Goal: Task Accomplishment & Management: Manage account settings

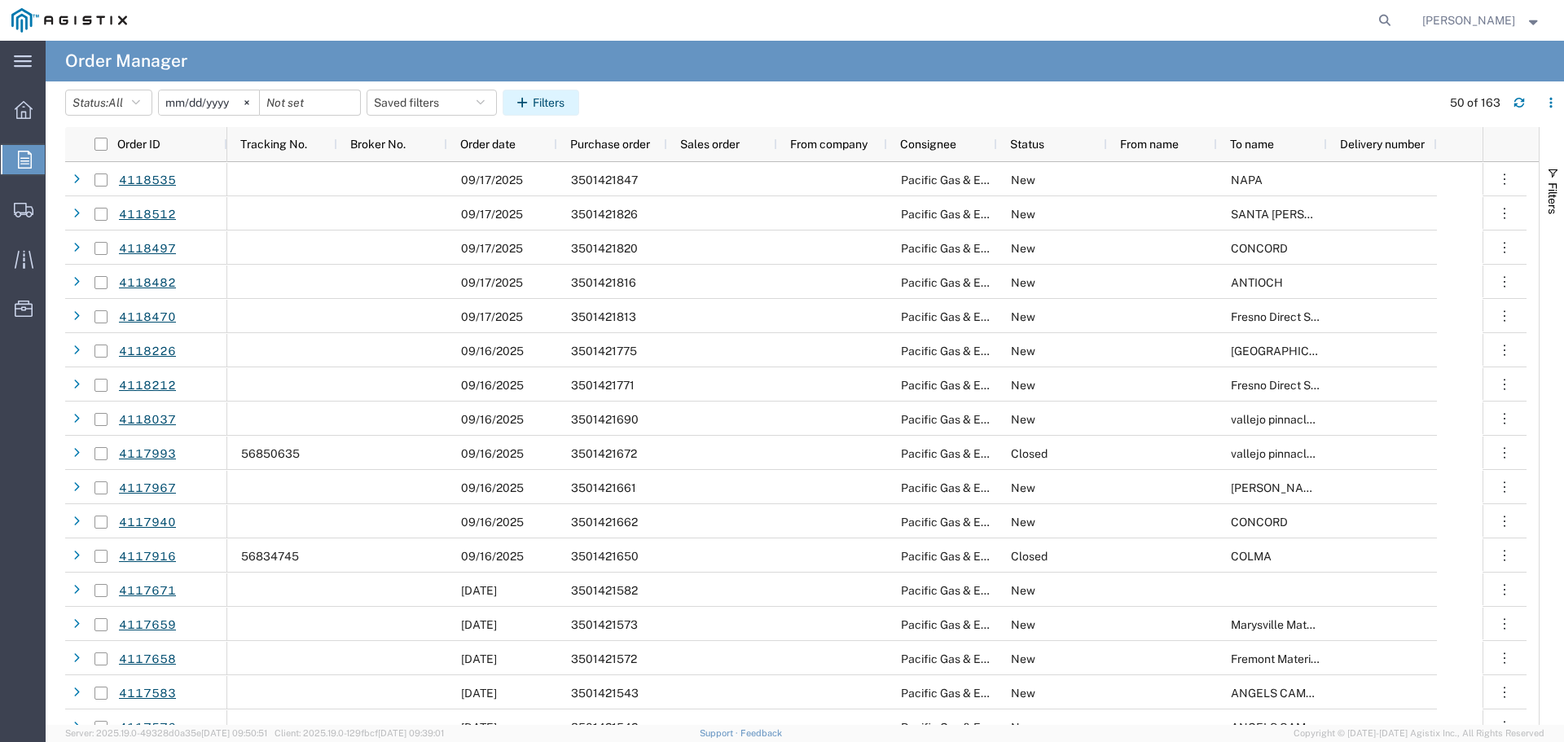
click at [549, 103] on button "Filters" at bounding box center [541, 103] width 77 height 26
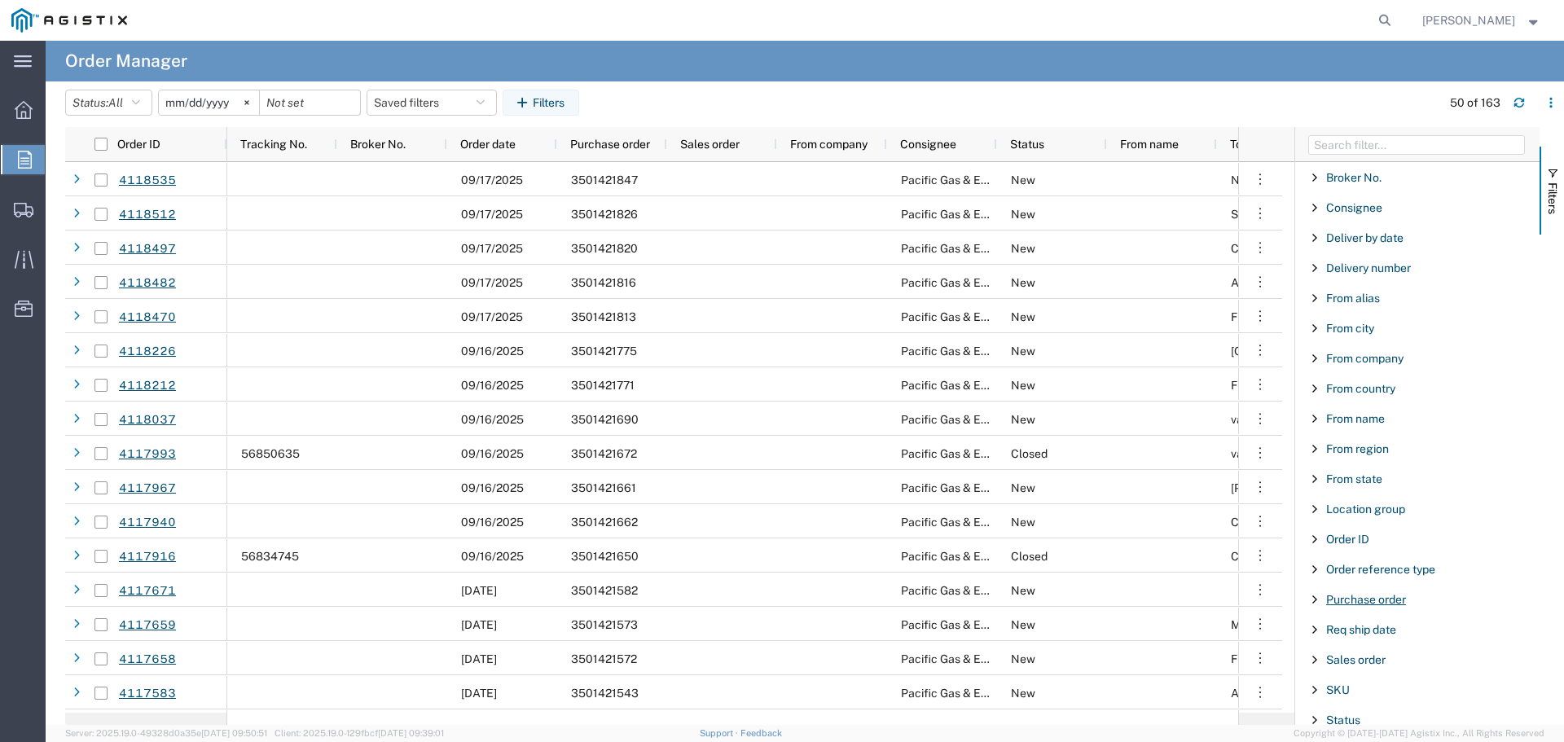
click at [1377, 599] on span "Purchase order" at bounding box center [1366, 599] width 80 height 13
click at [1369, 664] on input "Filter Value" at bounding box center [1422, 668] width 213 height 20
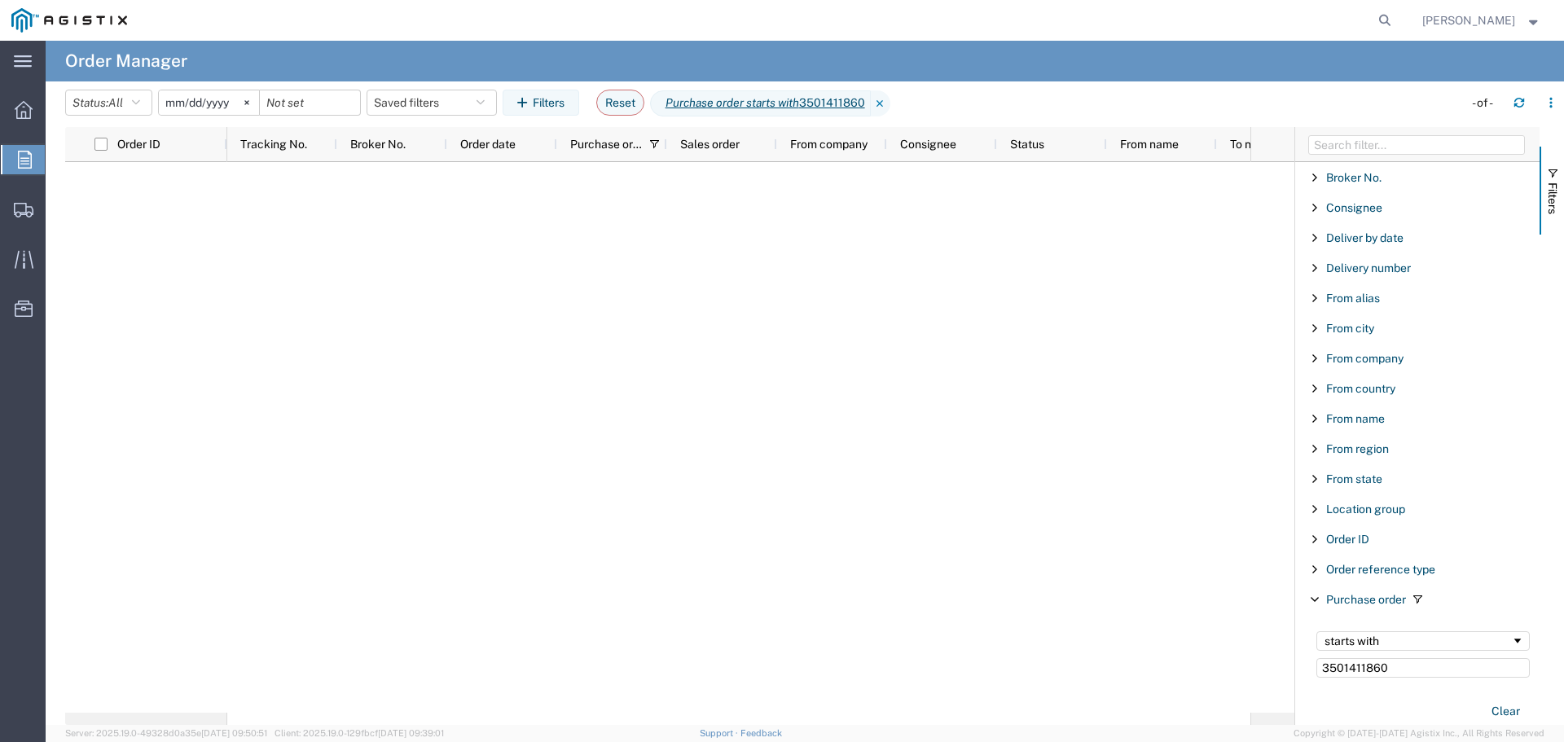
type input "3501411860"
click at [215, 106] on input "[DATE]" at bounding box center [209, 102] width 100 height 24
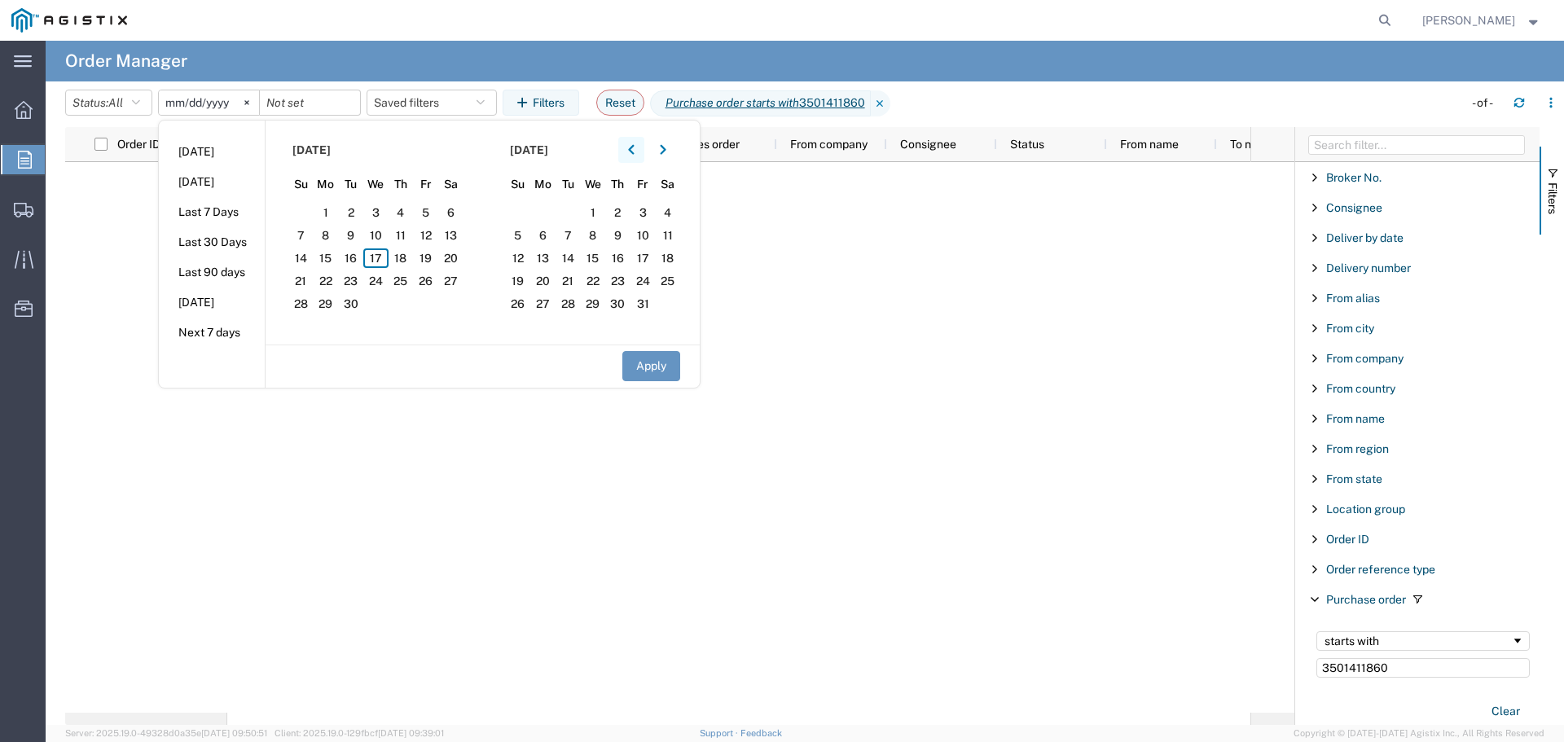
click at [640, 149] on button "button" at bounding box center [631, 150] width 26 height 26
click at [304, 211] on span "1" at bounding box center [300, 213] width 25 height 20
click at [644, 363] on button "Apply" at bounding box center [651, 366] width 58 height 30
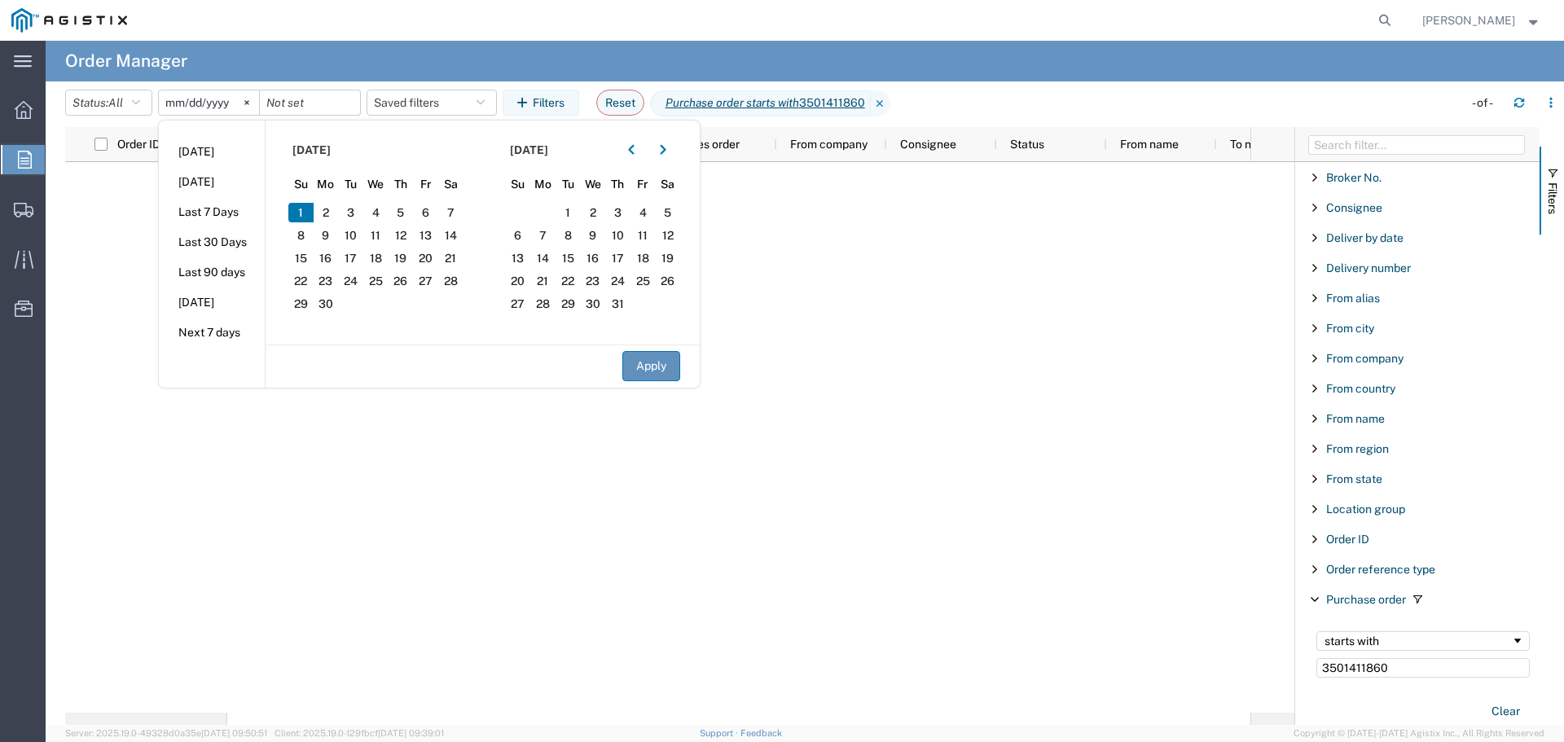
type input "[DATE]"
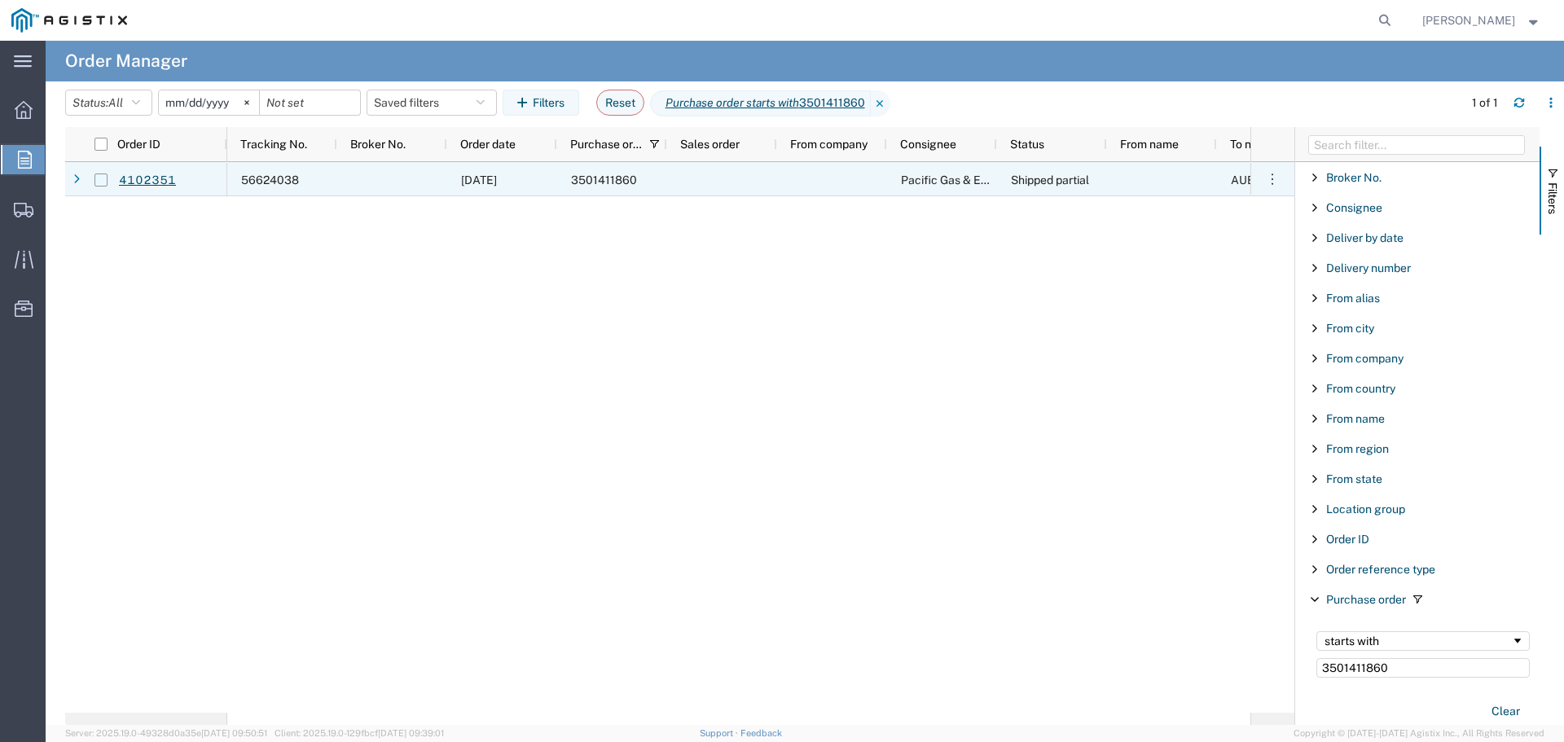
click at [101, 178] on input "Press Space to toggle row selection (unchecked)" at bounding box center [100, 180] width 13 height 13
checkbox input "true"
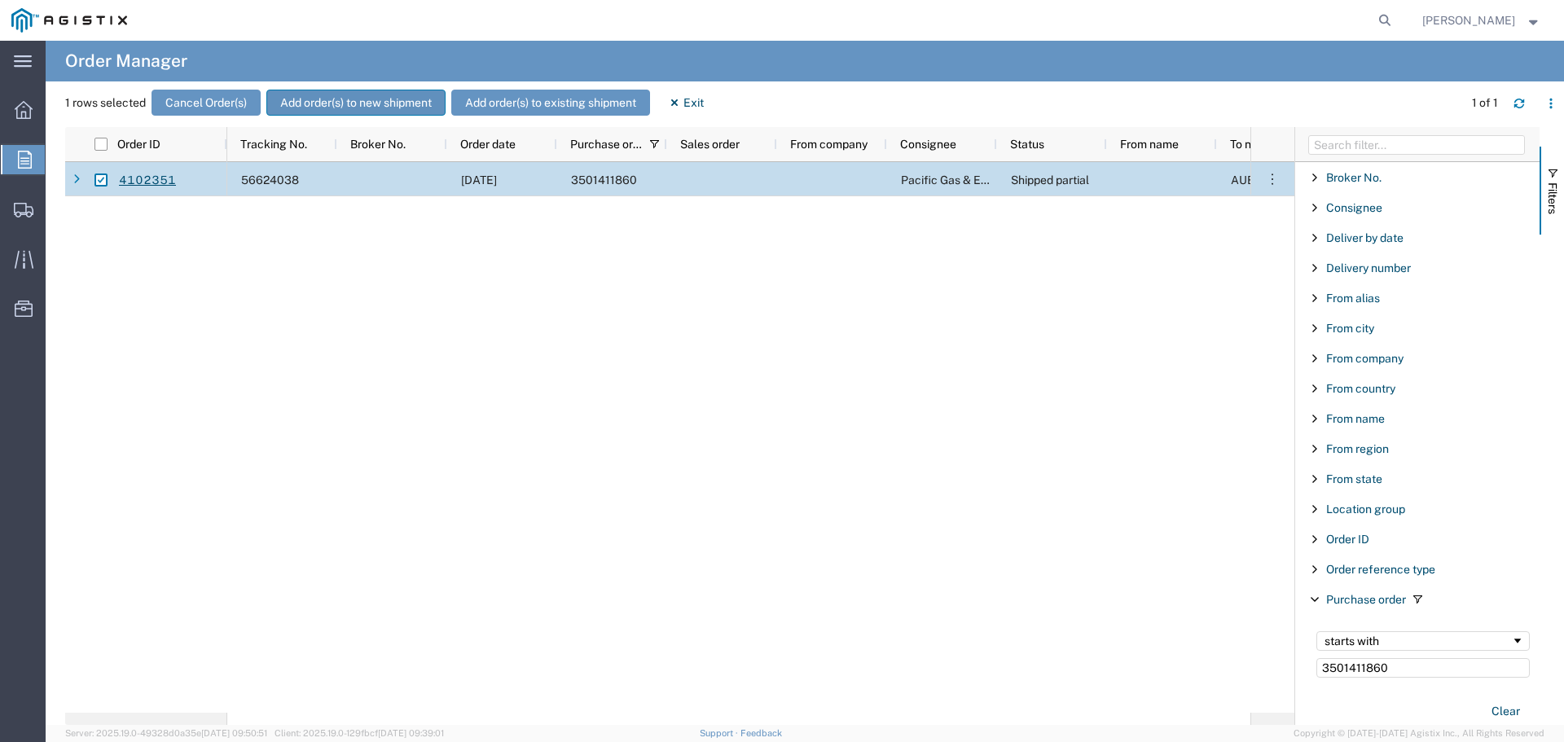
click at [378, 96] on button "Add order(s) to new shipment" at bounding box center [355, 103] width 179 height 26
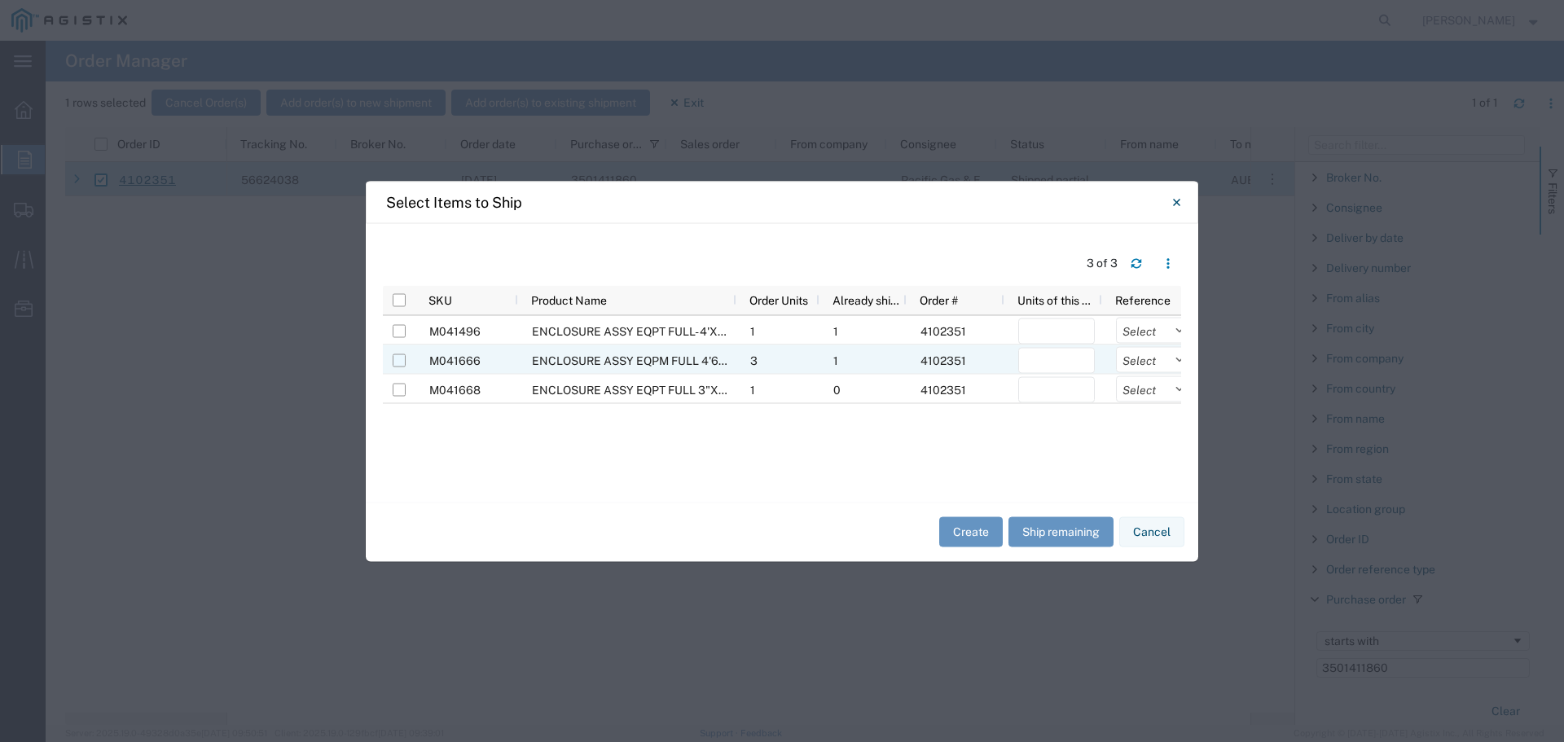
click at [399, 361] on input "Press Space to toggle row selection (unchecked)" at bounding box center [399, 360] width 13 height 13
checkbox input "true"
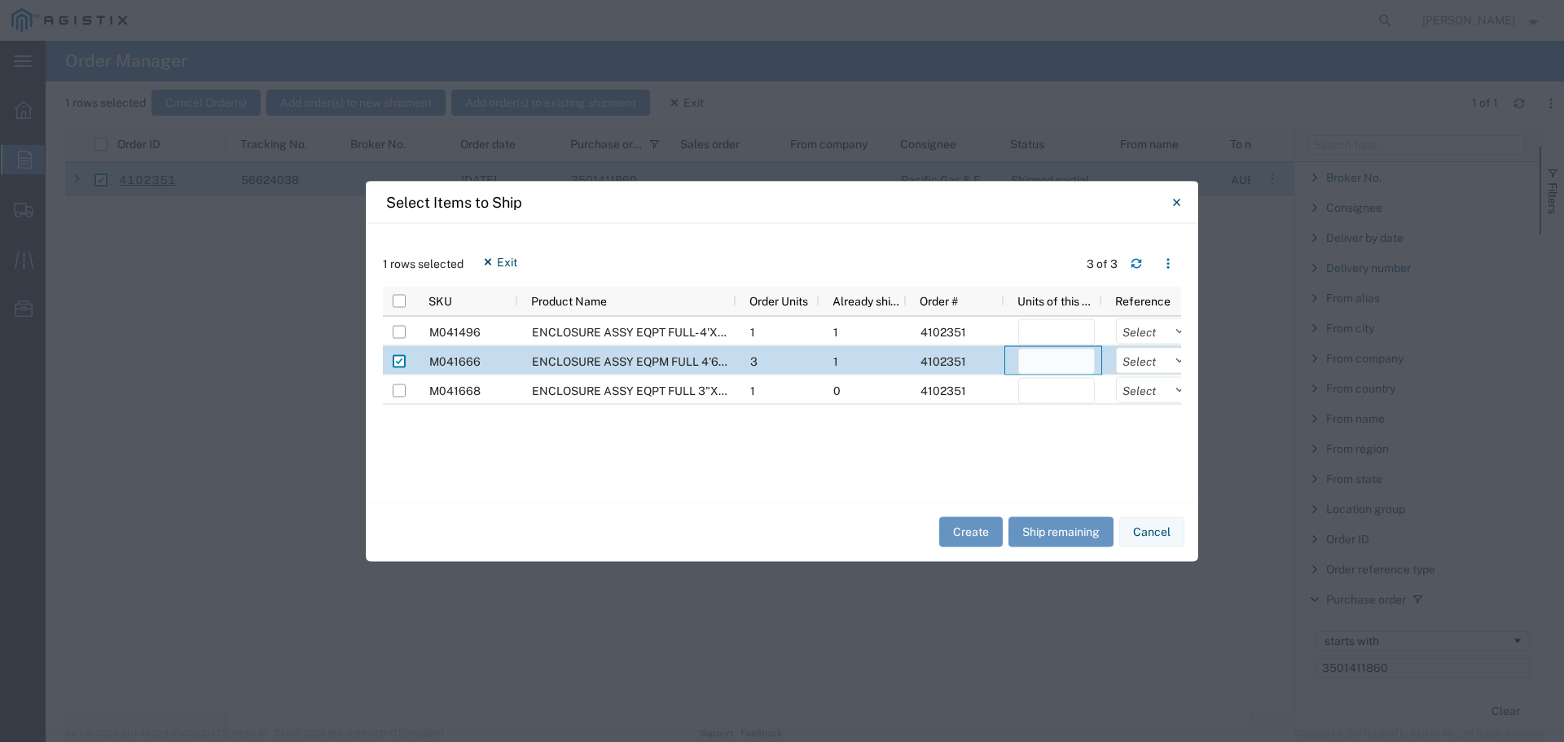
click at [1053, 360] on input "number" at bounding box center [1056, 361] width 77 height 26
type input "2"
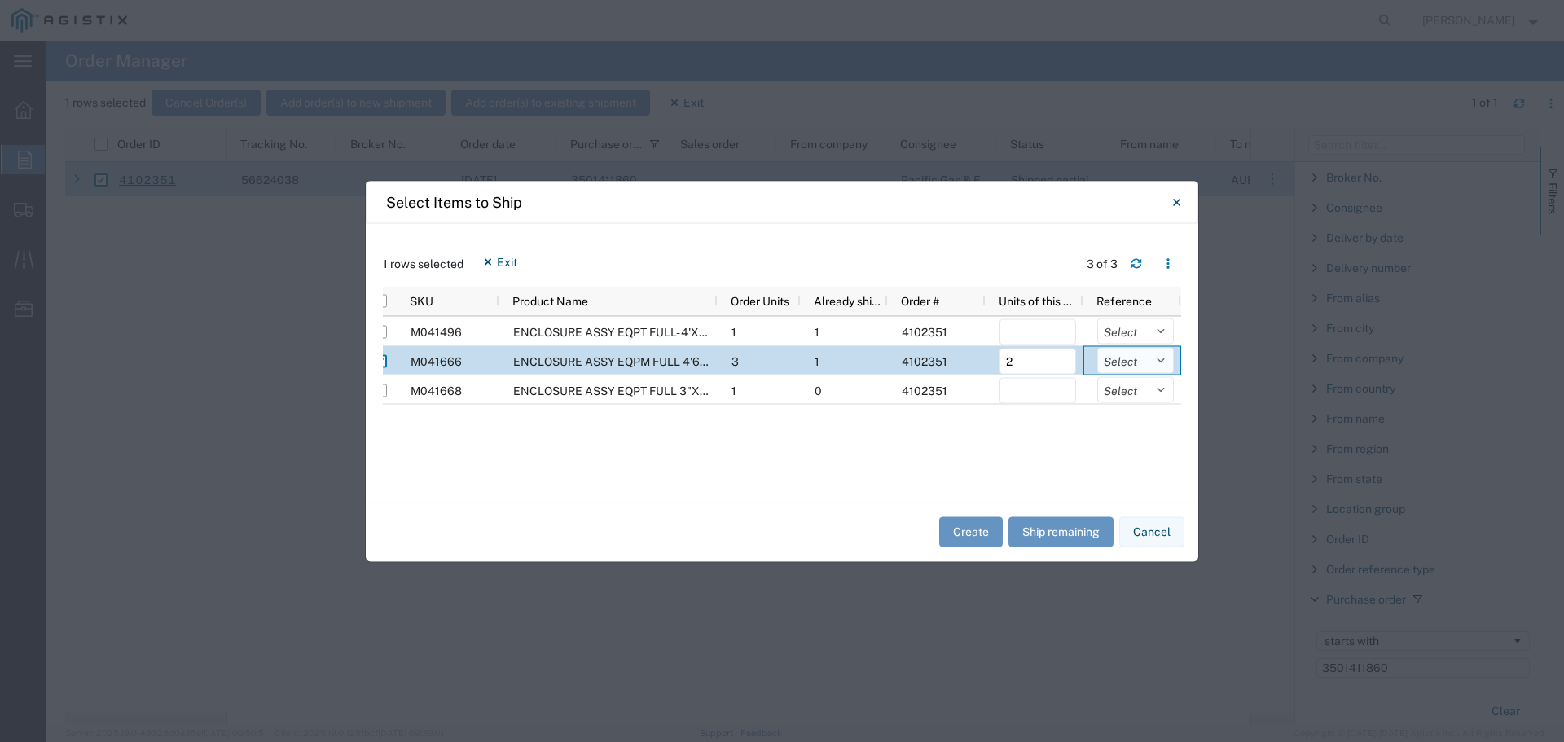
click at [1147, 360] on select "Select Purchase Order Delivery Number" at bounding box center [1135, 360] width 77 height 26
select select "PURCHORD"
click at [1097, 347] on select "Select Purchase Order Delivery Number" at bounding box center [1135, 360] width 77 height 26
click at [960, 537] on button "Create" at bounding box center [971, 532] width 64 height 30
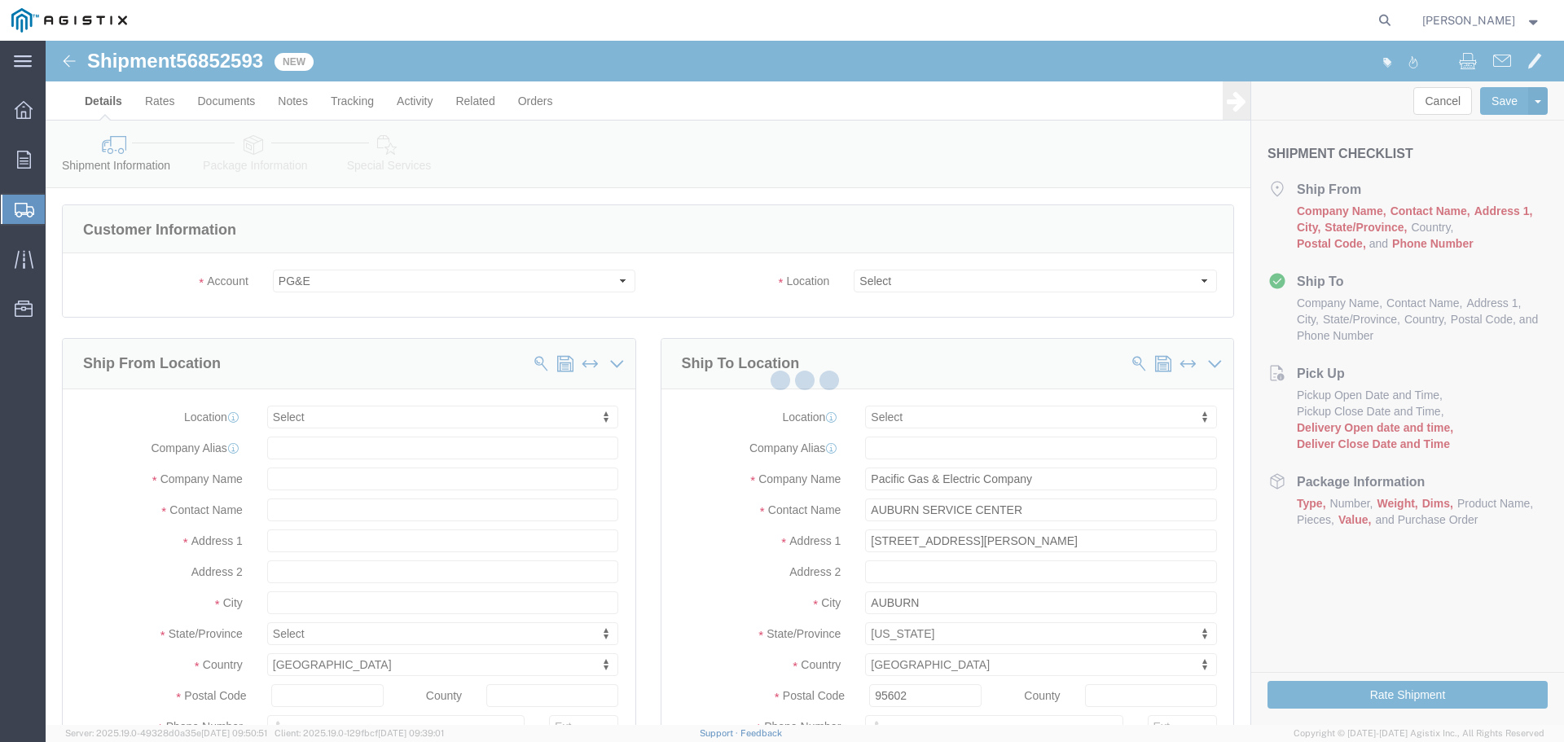
select select
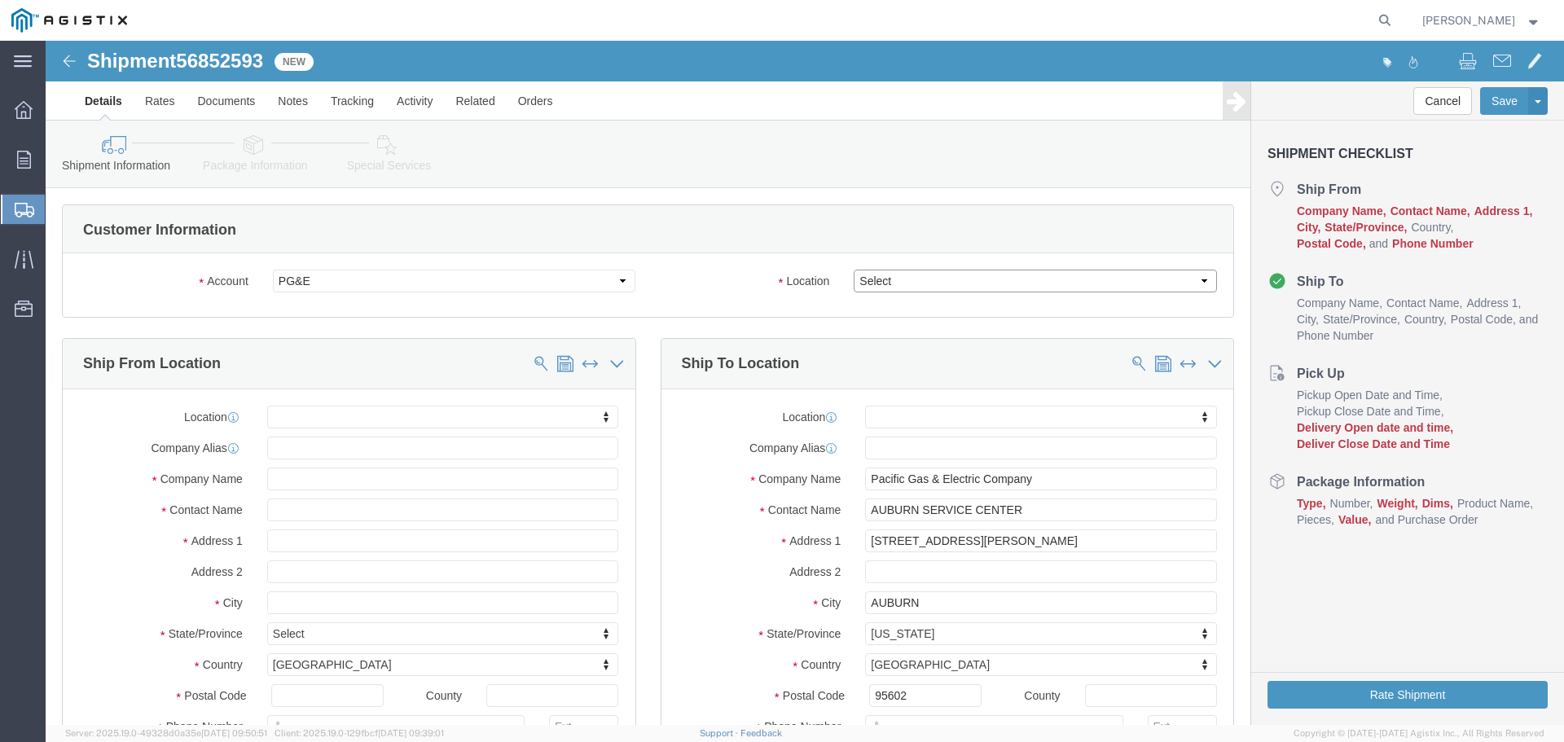
click select "Select All Others [GEOGRAPHIC_DATA] [GEOGRAPHIC_DATA] [GEOGRAPHIC_DATA] [GEOGRA…"
select select "23082"
click select "Select All Others [GEOGRAPHIC_DATA] [GEOGRAPHIC_DATA] [GEOGRAPHIC_DATA] [GEOGRA…"
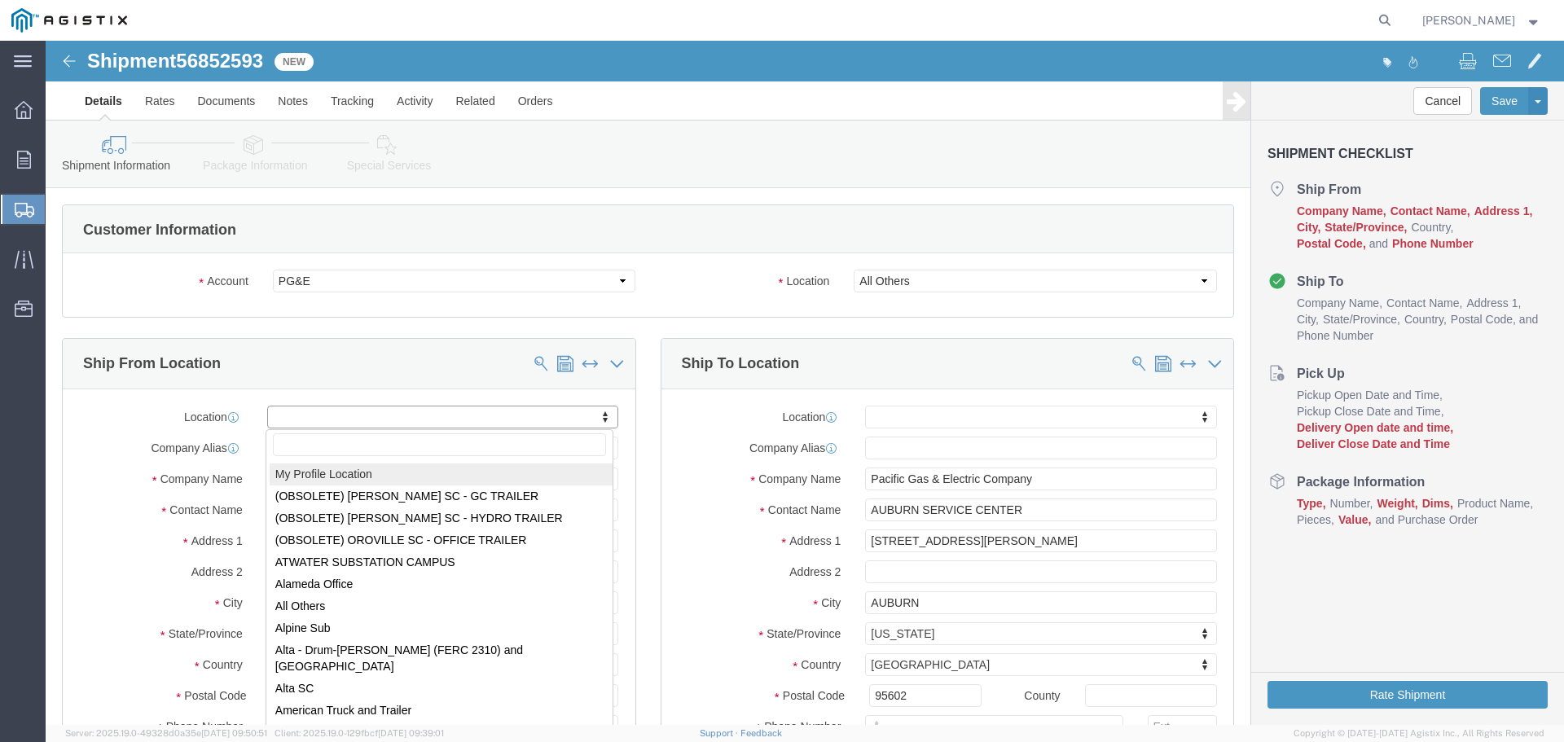
select select "MYPROFILE"
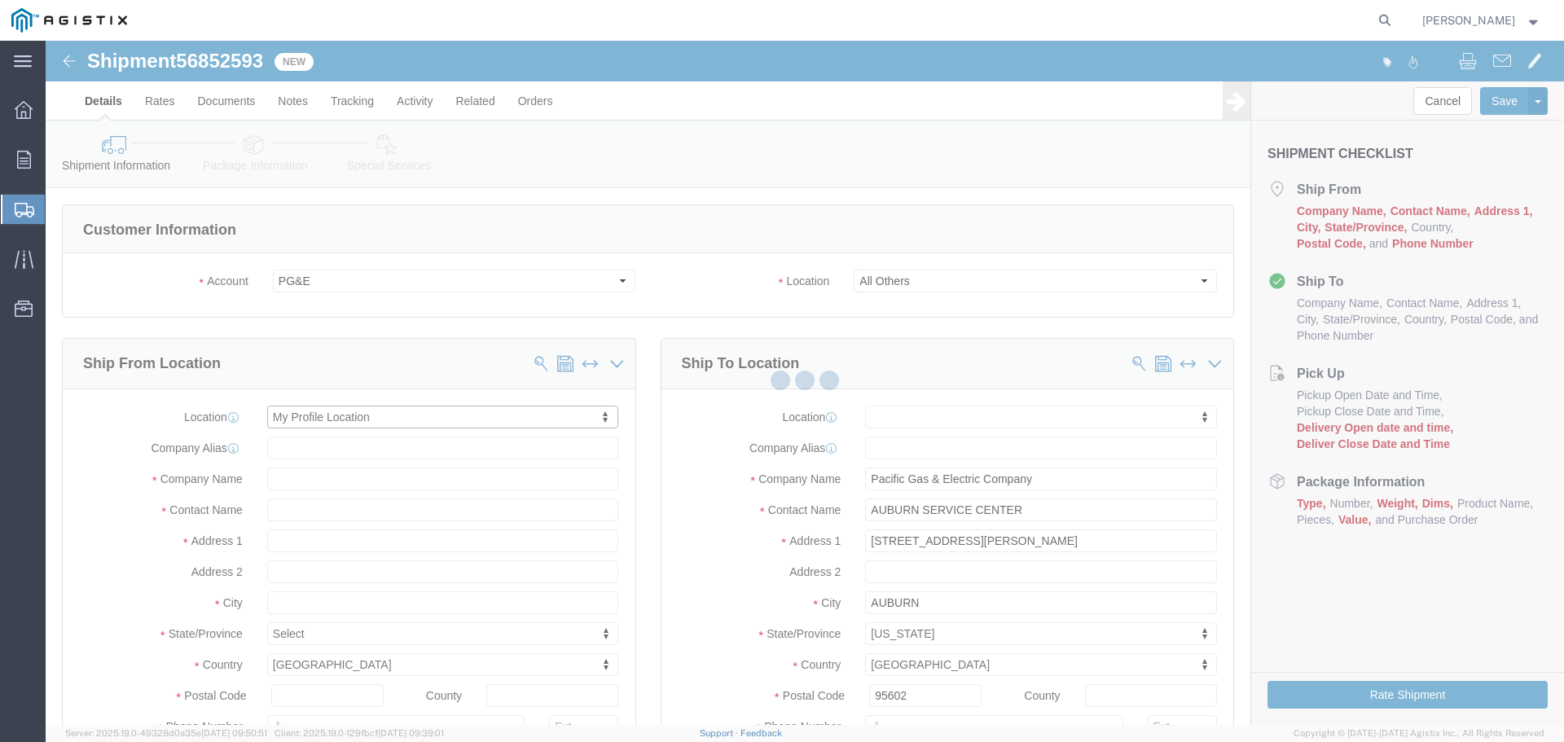
type input "[STREET_ADDRESS]"
type input "94566"
type input "[PHONE_NUMBER]"
type input "[PERSON_NAME][EMAIL_ADDRESS][PERSON_NAME][DOMAIN_NAME]"
checkbox input "true"
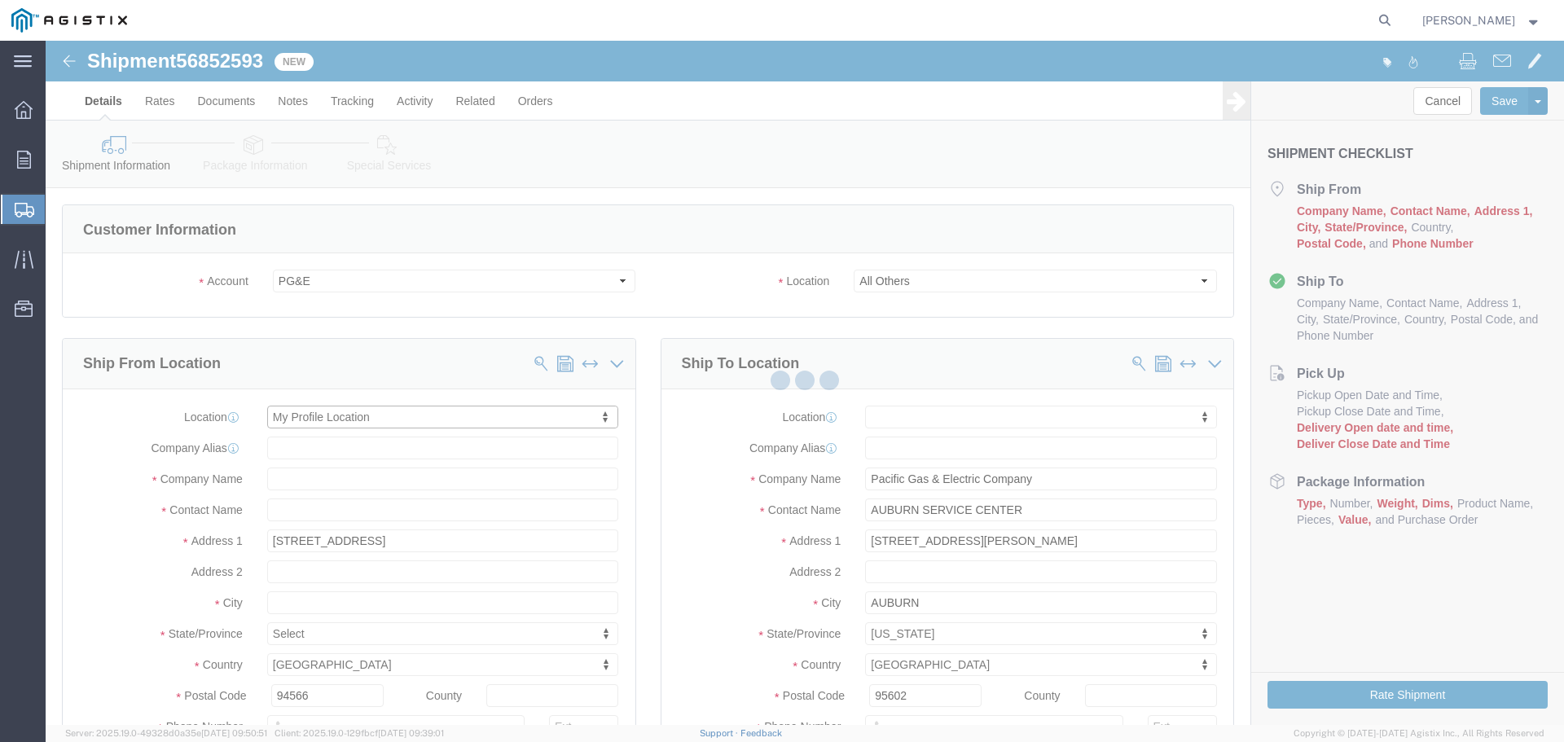
type input "Oldcastle Precast Inc"
type input "[PERSON_NAME]"
type input "PLEASANTON"
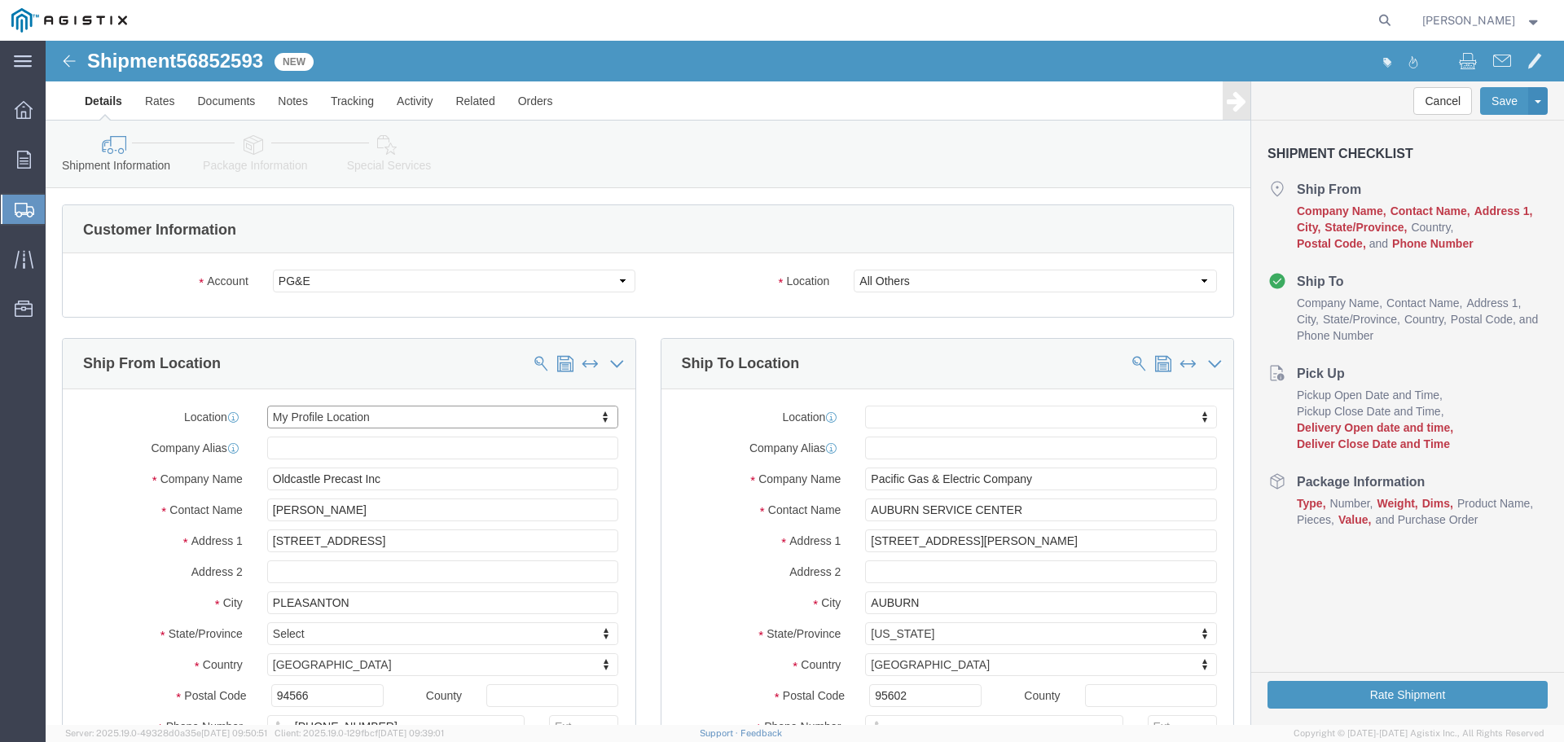
select select "CA"
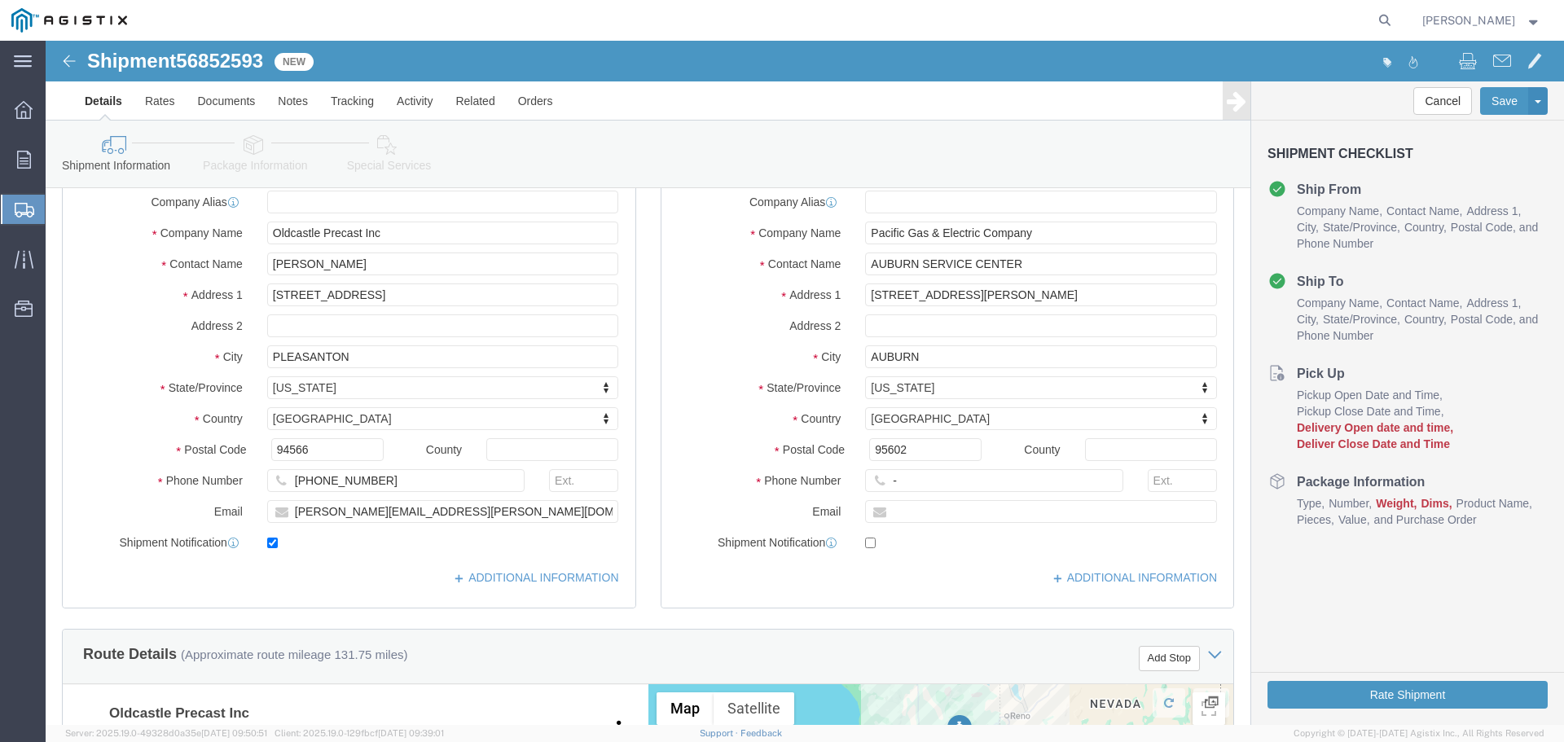
scroll to position [244, 0]
click input "-"
type input "123-456-7891"
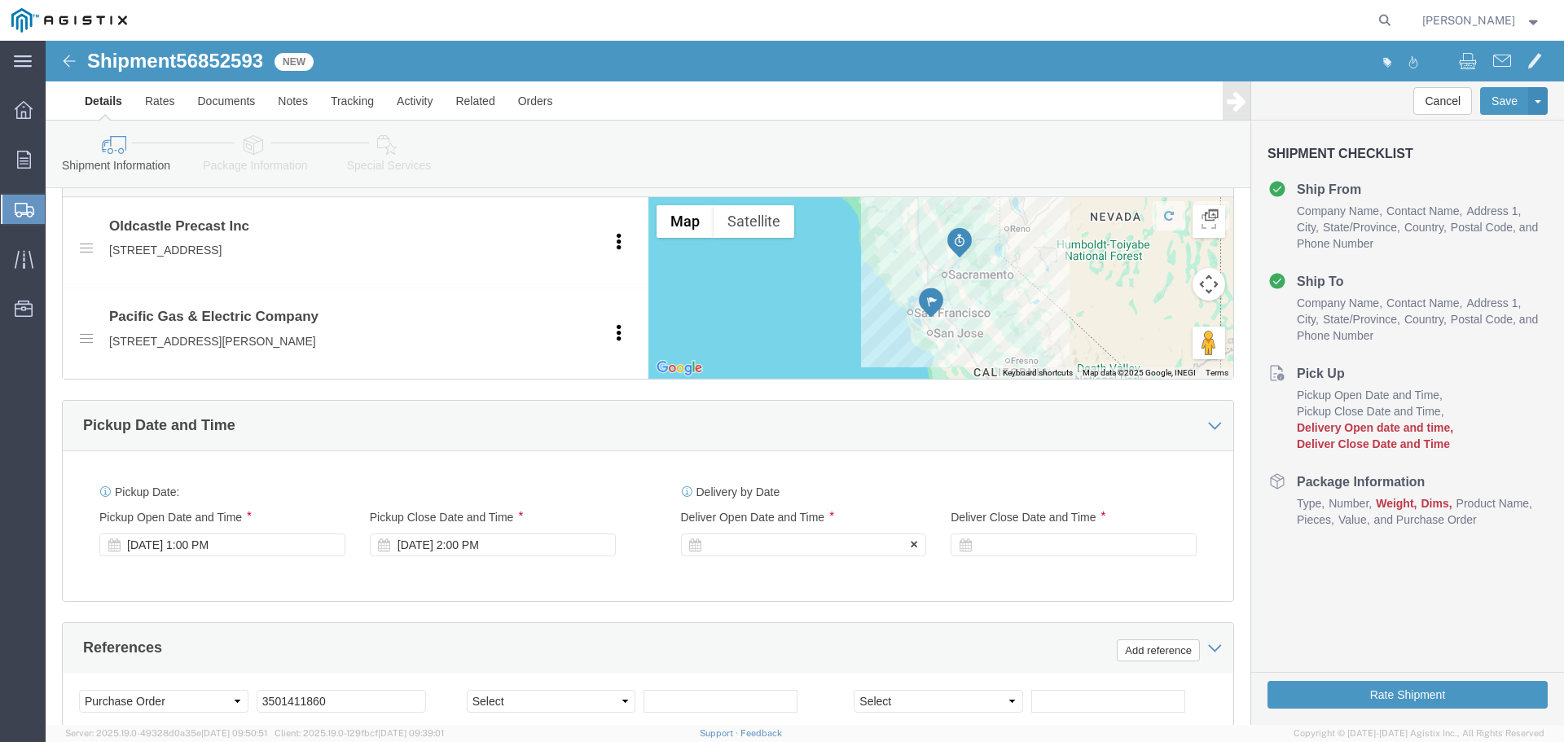
click div
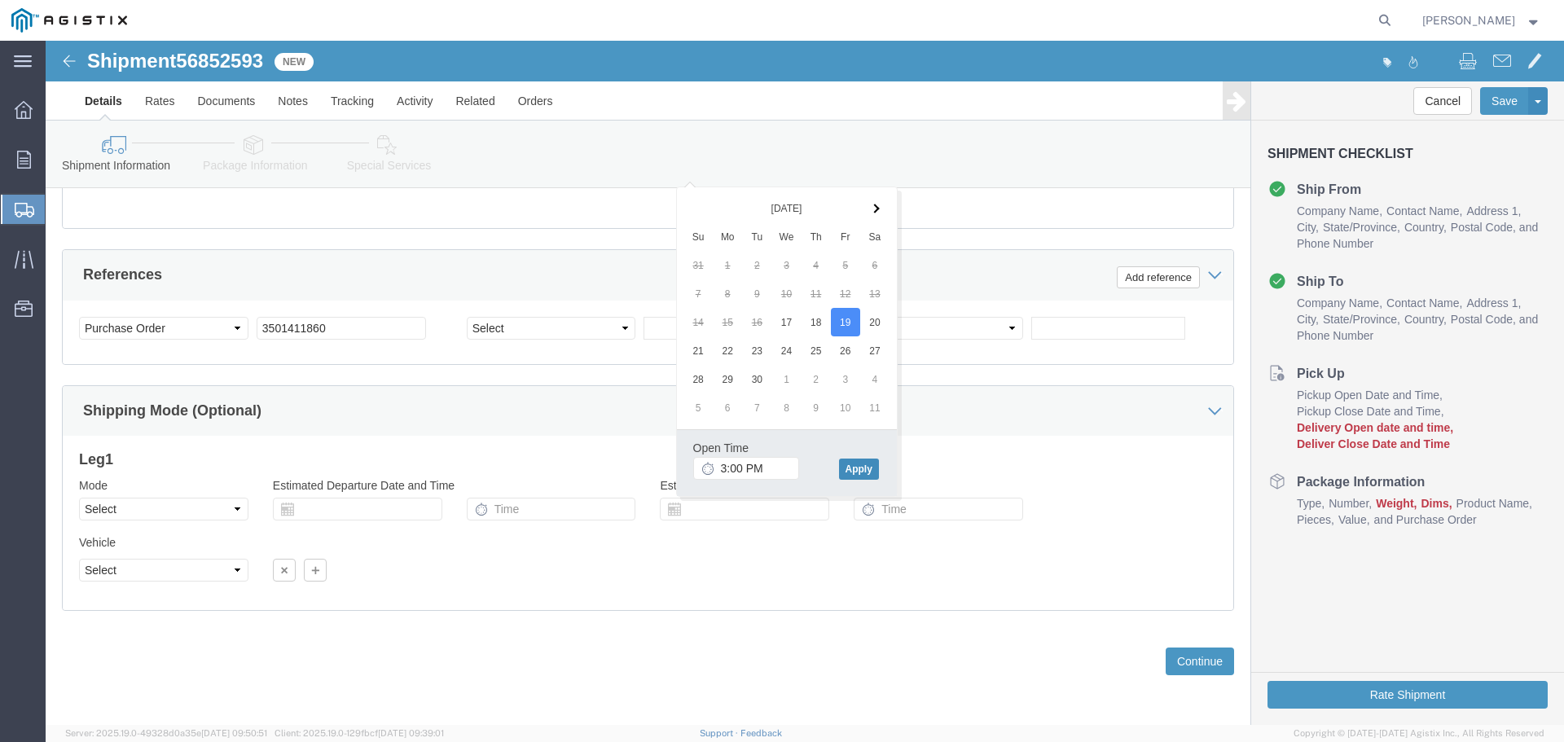
click div "Open Time 3:00 PM [DATE] 3:00 PM - [DATE] 3:00 PM Cancel Apply"
click button "Apply"
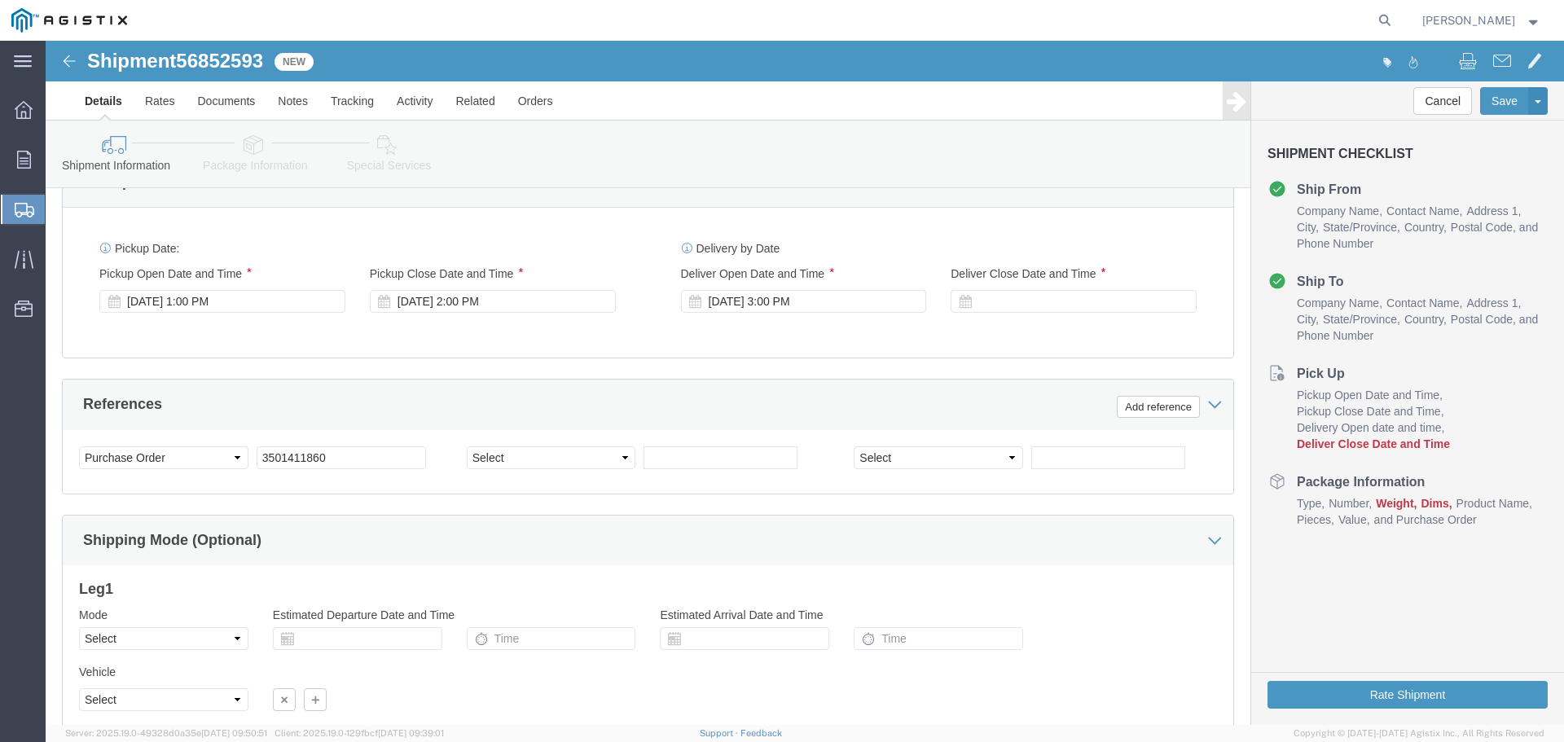
scroll to position [862, 0]
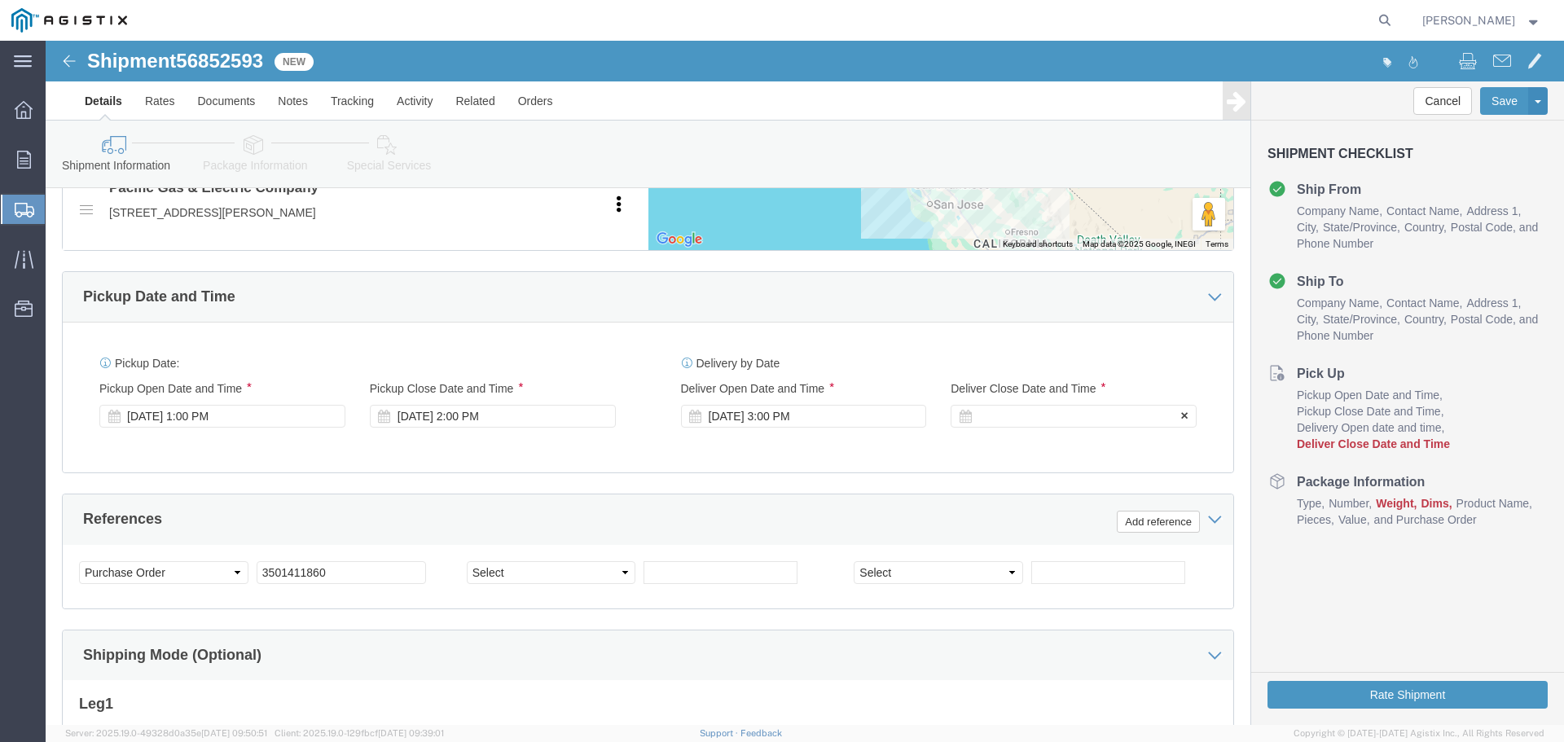
click div
click button "Apply"
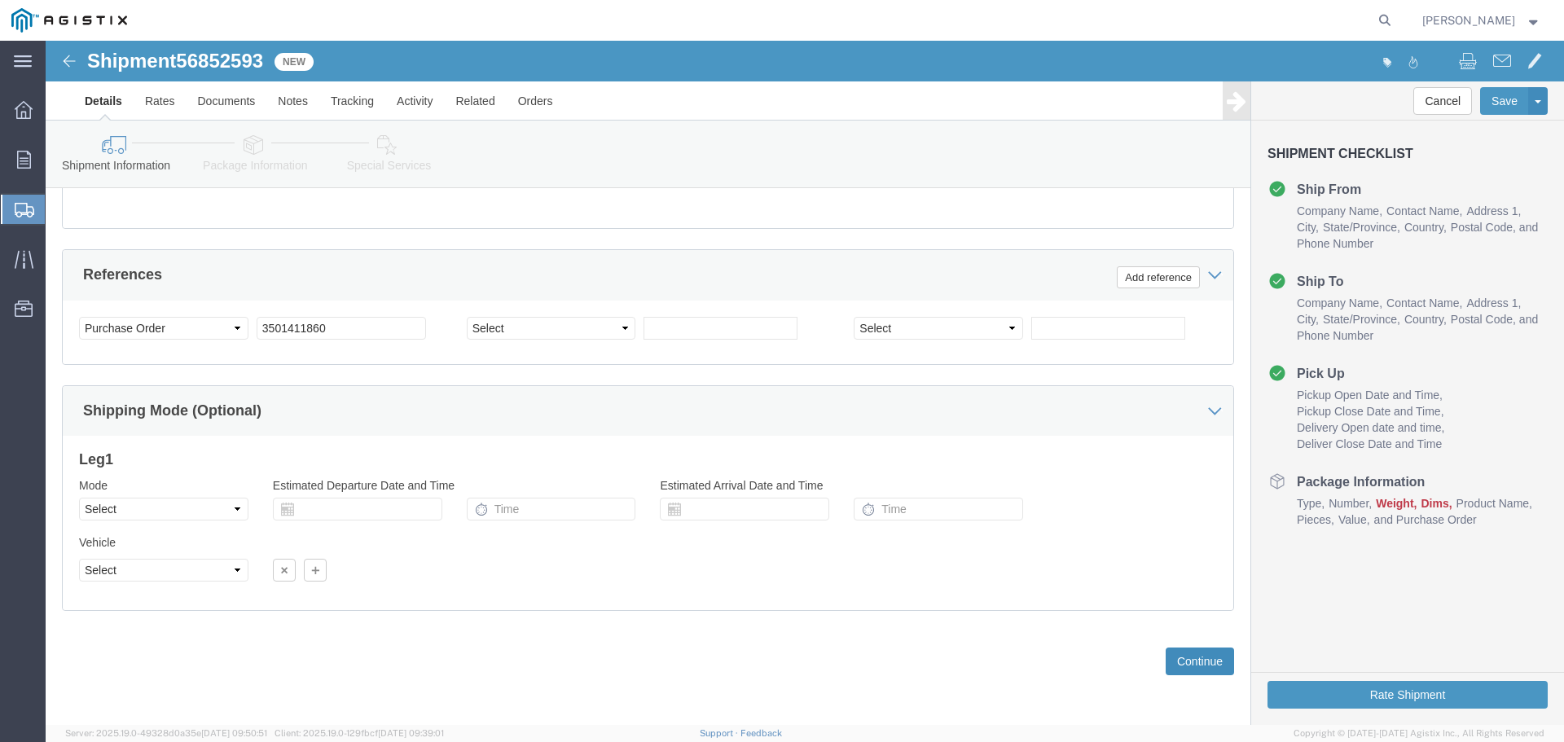
click button "Continue"
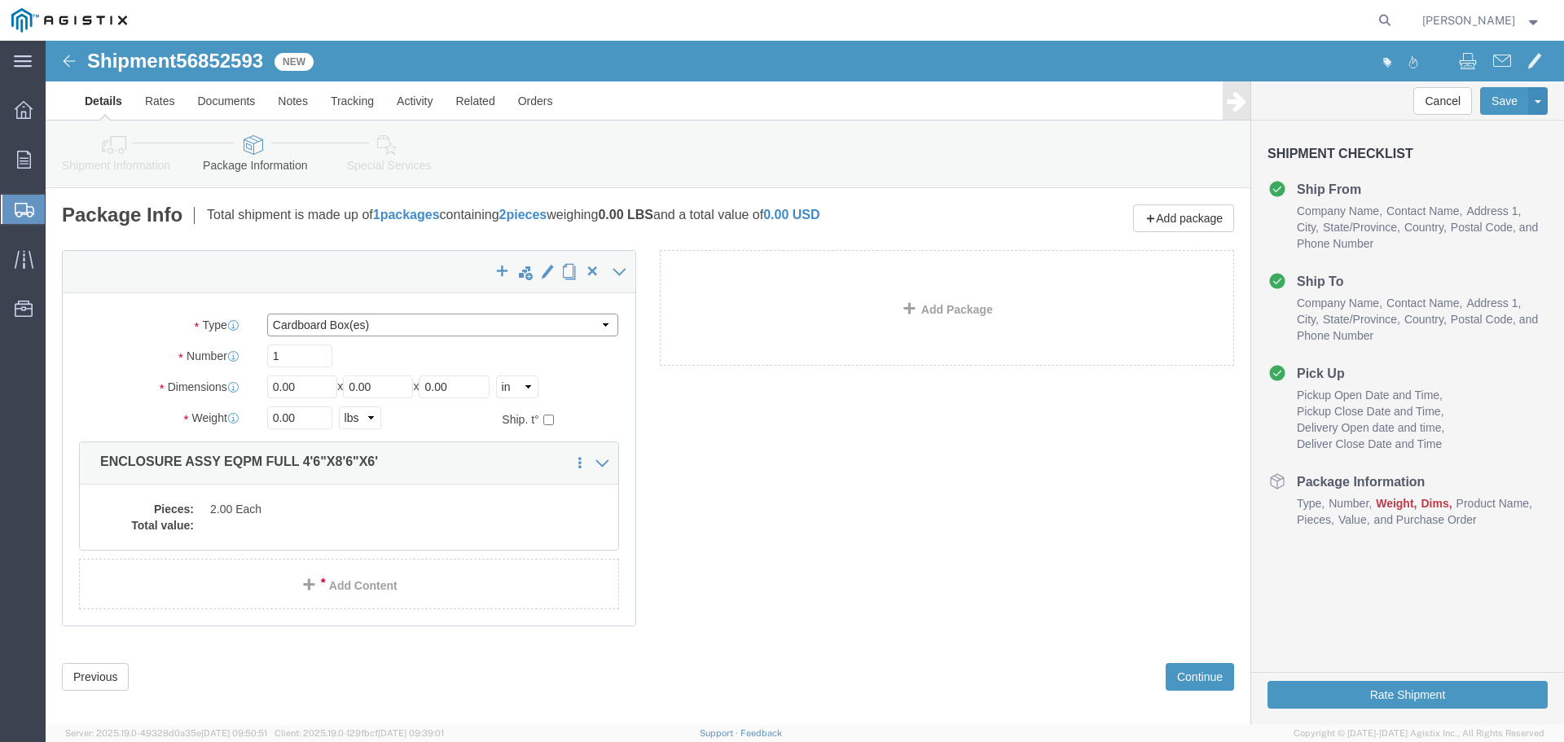
click select "Select Bulk Bundle(s) Cardboard Box(es) Carton(s) Crate(s) Drum(s) (Fiberboard)…"
select select "YRPK"
click select "Select Bulk Bundle(s) Cardboard Box(es) Carton(s) Crate(s) Drum(s) (Fiberboard)…"
click input "1"
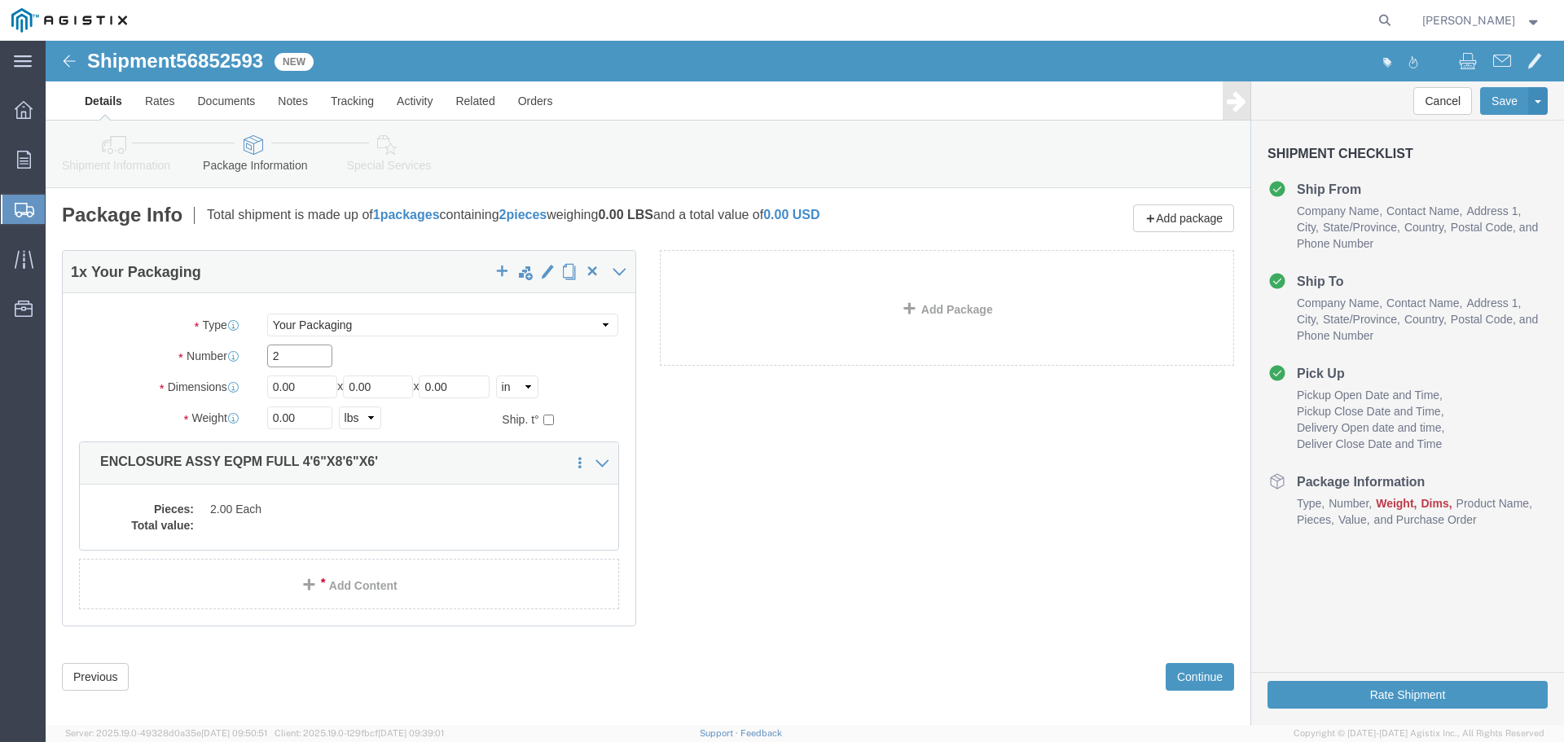
type input "2"
type input "54"
type input "102"
type input "72"
drag, startPoint x: 258, startPoint y: 372, endPoint x: 158, endPoint y: 363, distance: 100.6
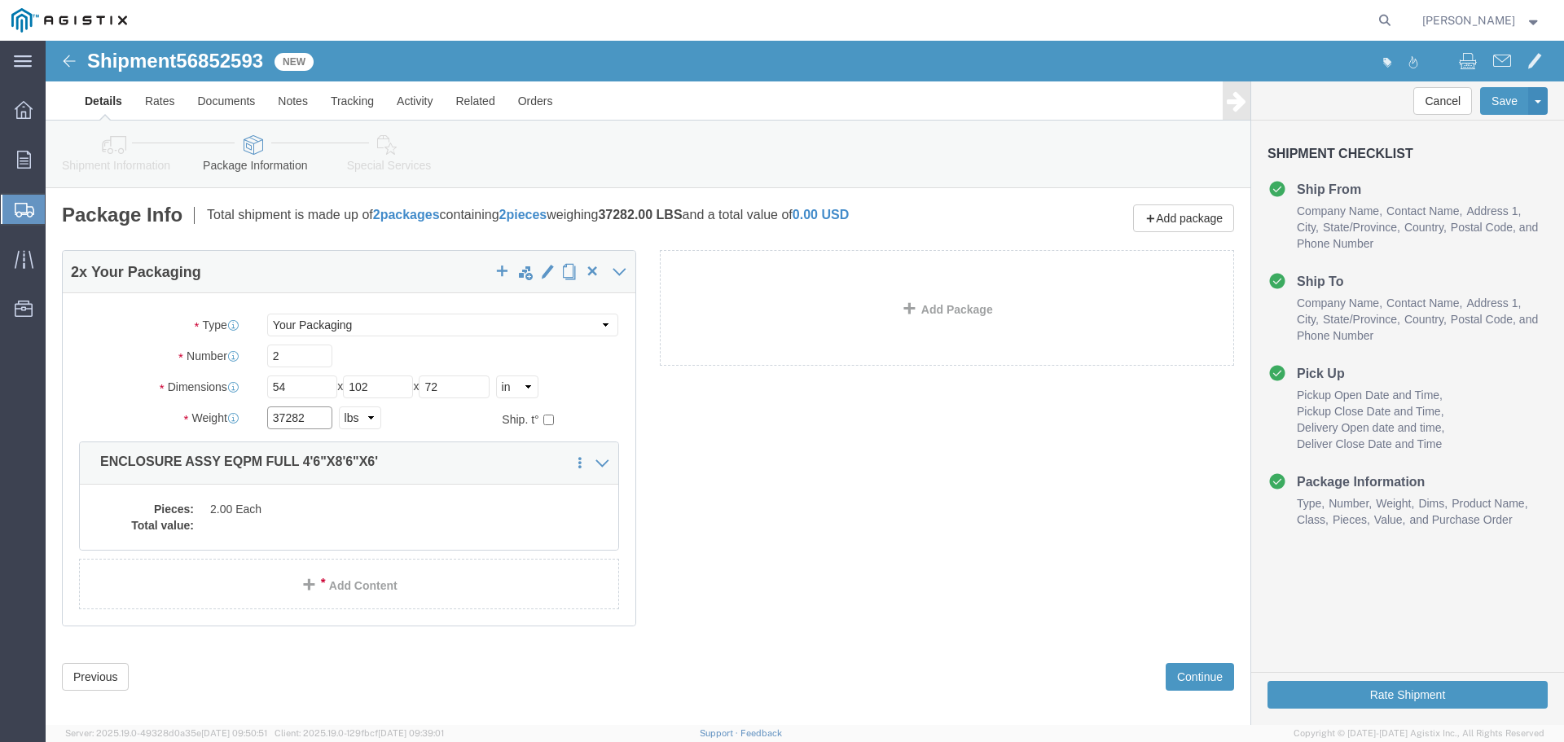
click div "Package Type Select Bulk Bundle(s) Cardboard Box(es) Carton(s) Crate(s) Drum(s)…"
type input "37823"
click dd "2.00 Each"
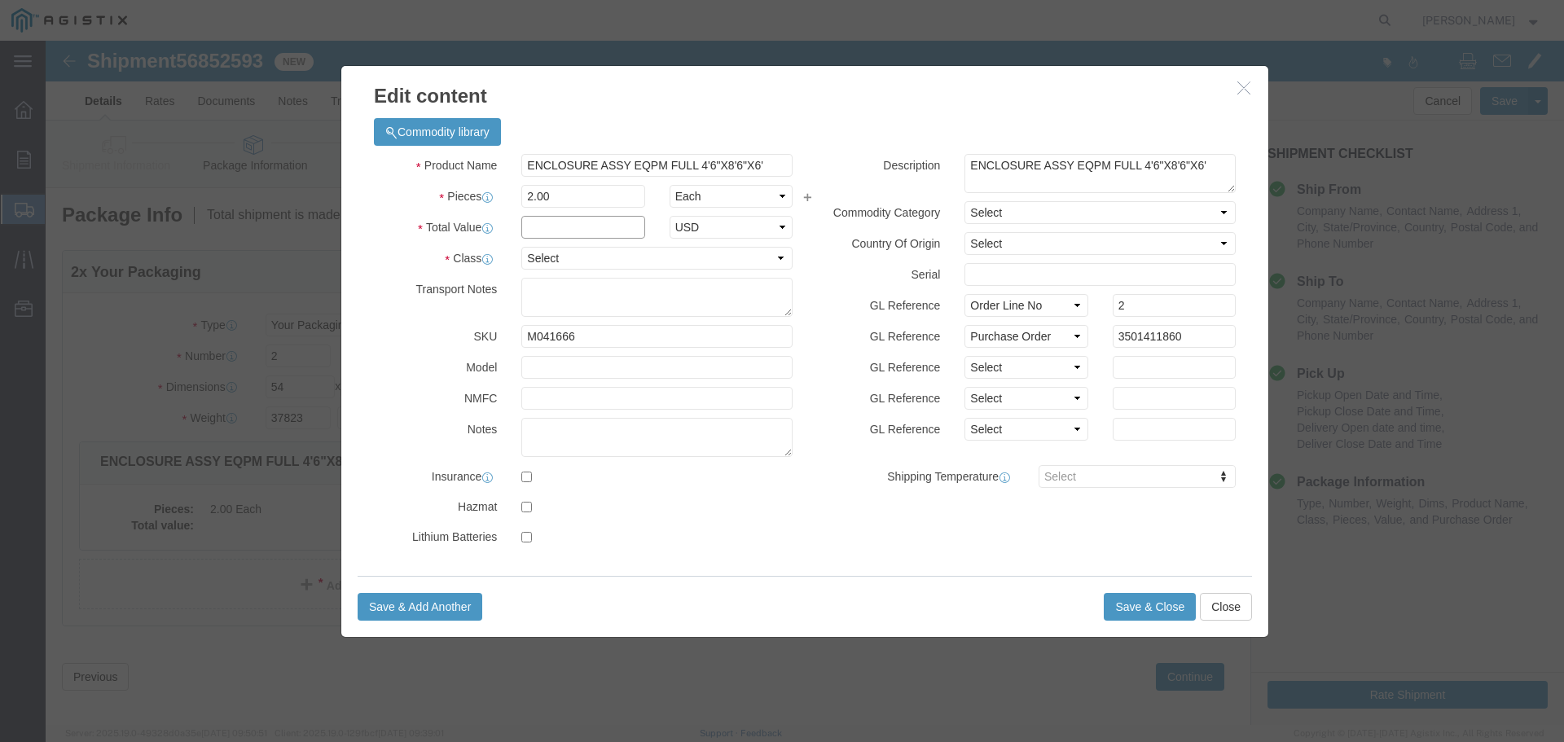
click input "text"
type input "1"
click select "Select 50 55 60 65 70 85 92.5 100 125 175 250 300 400"
select select "55"
click select "Select 50 55 60 65 70 85 92.5 100 125 175 250 300 400"
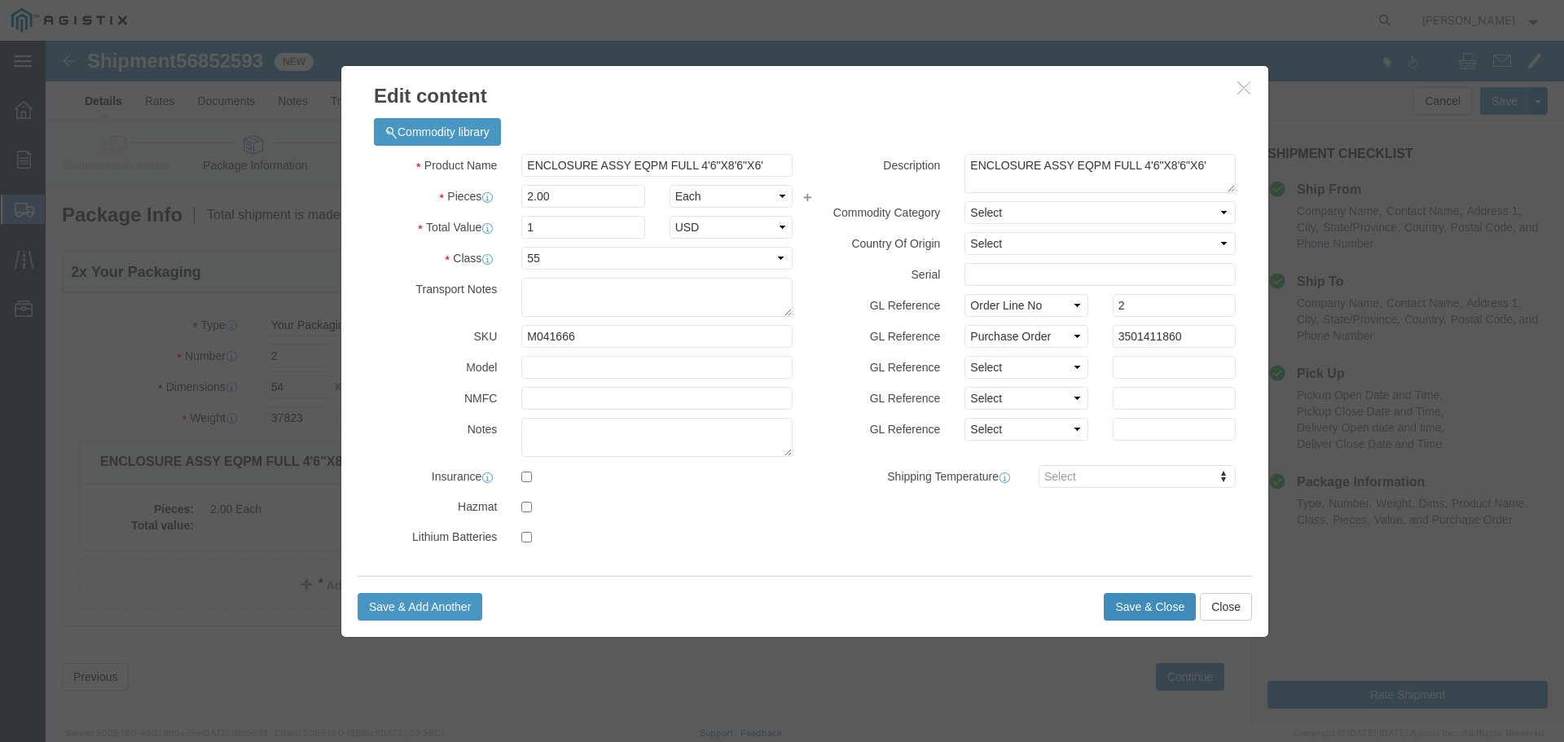
click button "Save & Close"
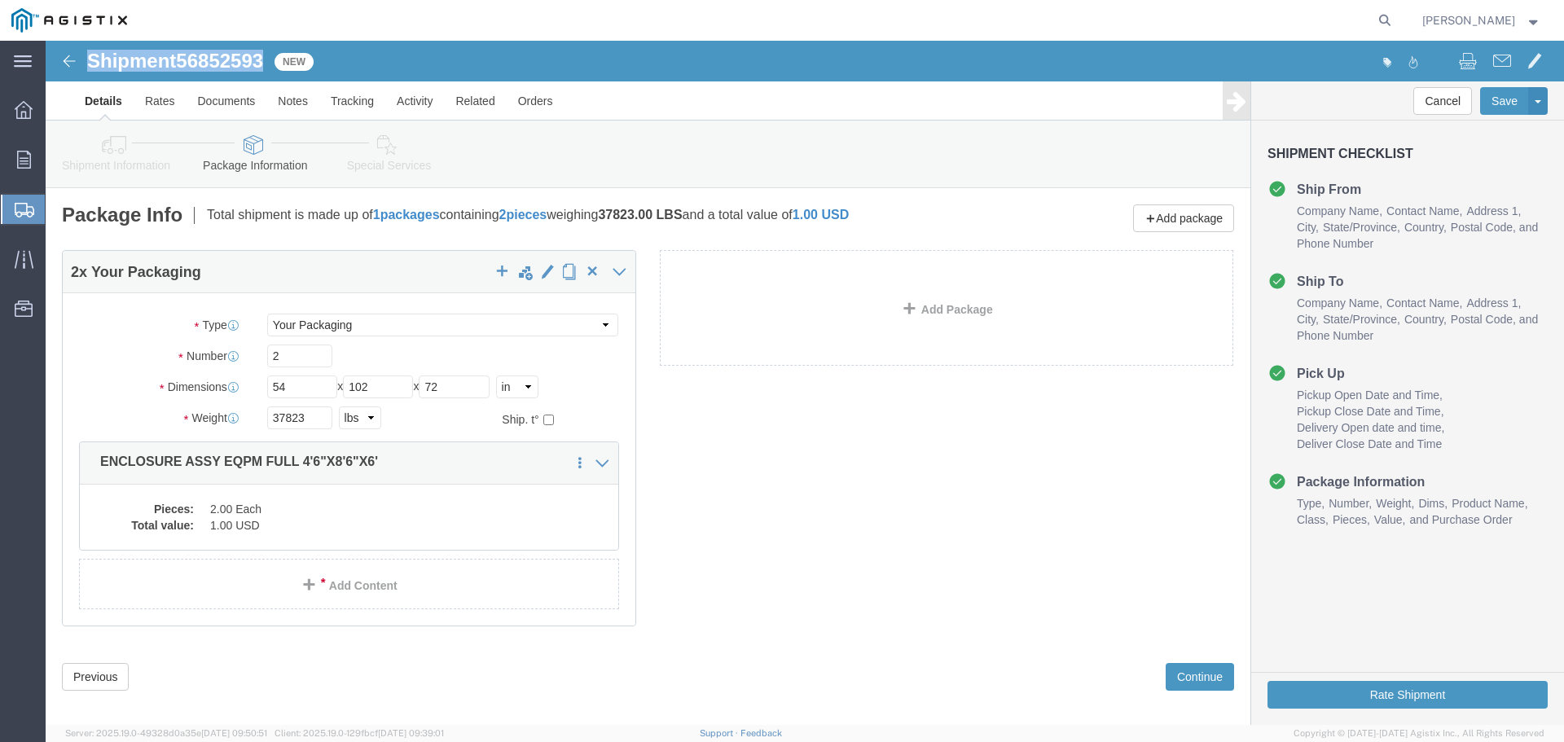
drag, startPoint x: 43, startPoint y: 24, endPoint x: 222, endPoint y: 24, distance: 179.2
click h1 "Shipment 56852593"
copy h1 "Shipment 56852593"
click button "Rate Shipment"
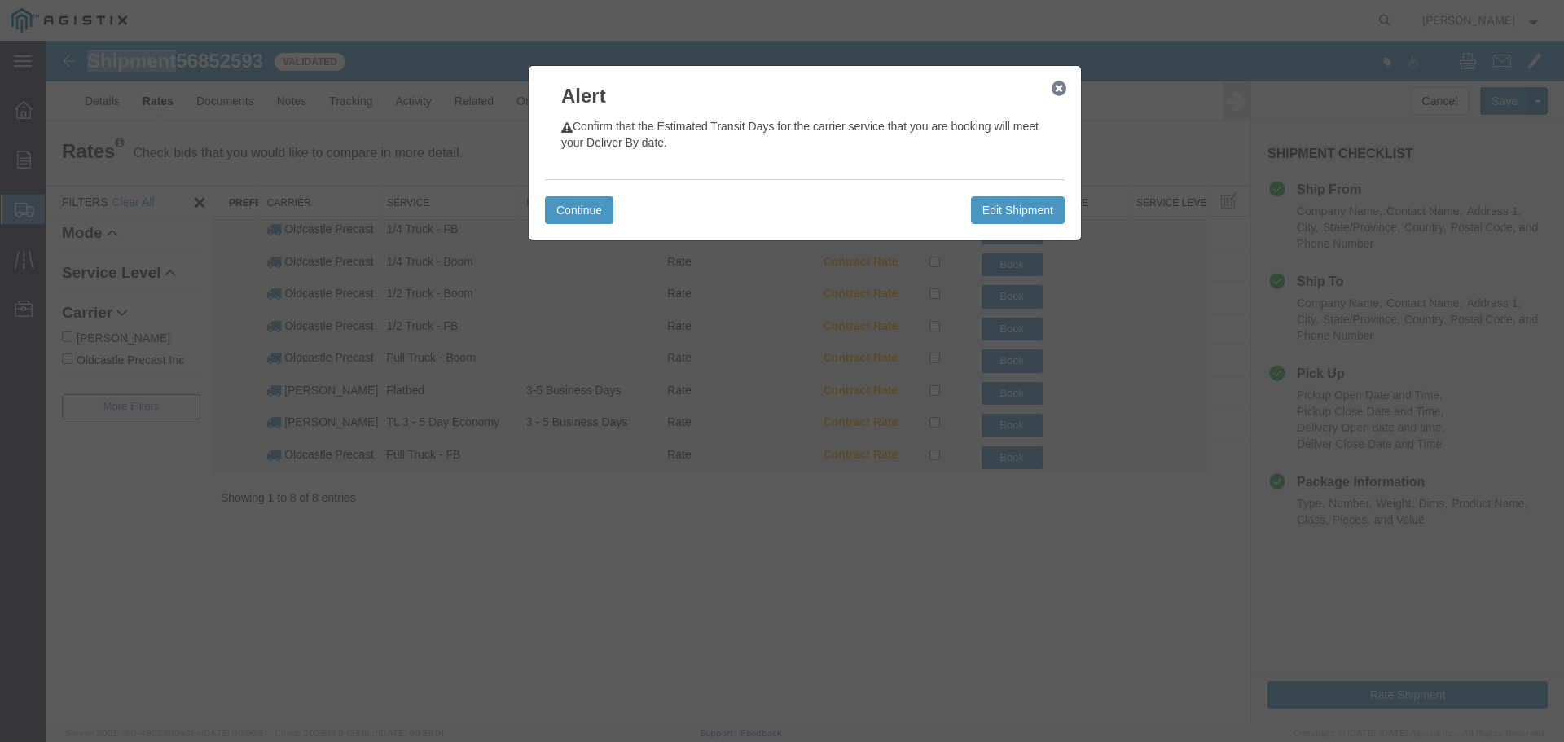
click at [1058, 90] on icon "button" at bounding box center [1059, 88] width 15 height 13
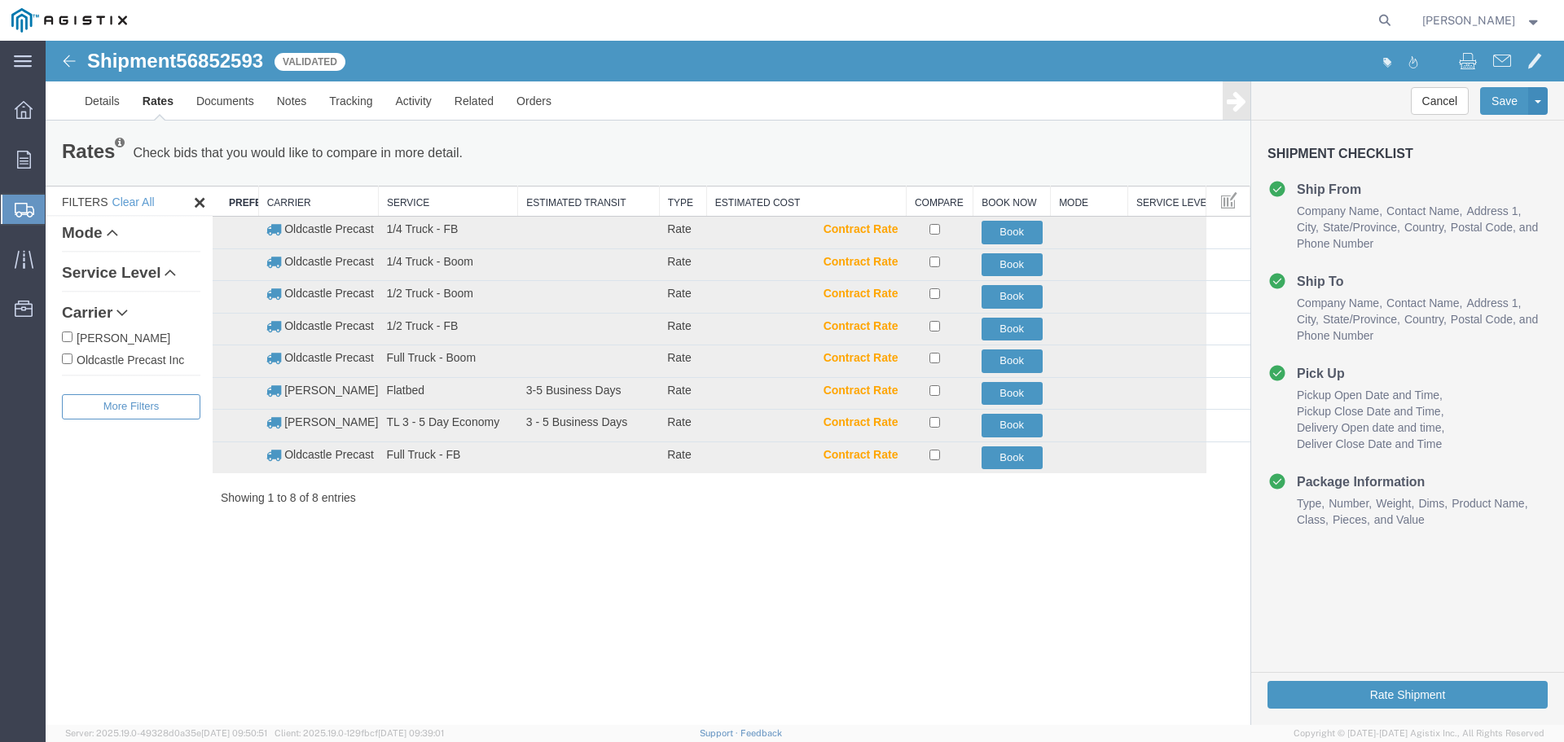
click at [145, 364] on label "Oldcastle Precast Inc" at bounding box center [131, 359] width 138 height 18
click at [73, 364] on input "Oldcastle Precast Inc" at bounding box center [67, 359] width 11 height 11
checkbox input "true"
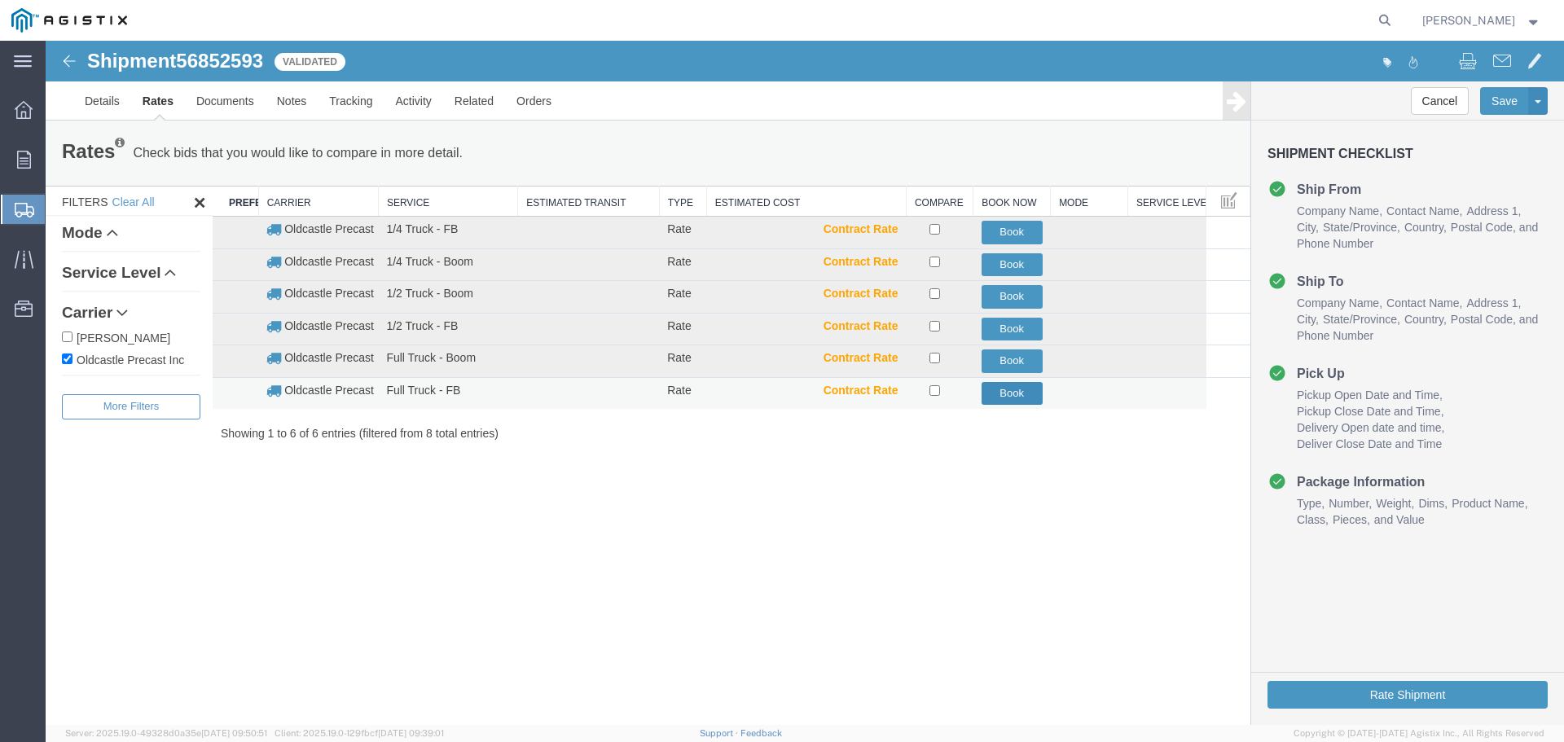
click at [1021, 398] on button "Book" at bounding box center [1012, 394] width 61 height 24
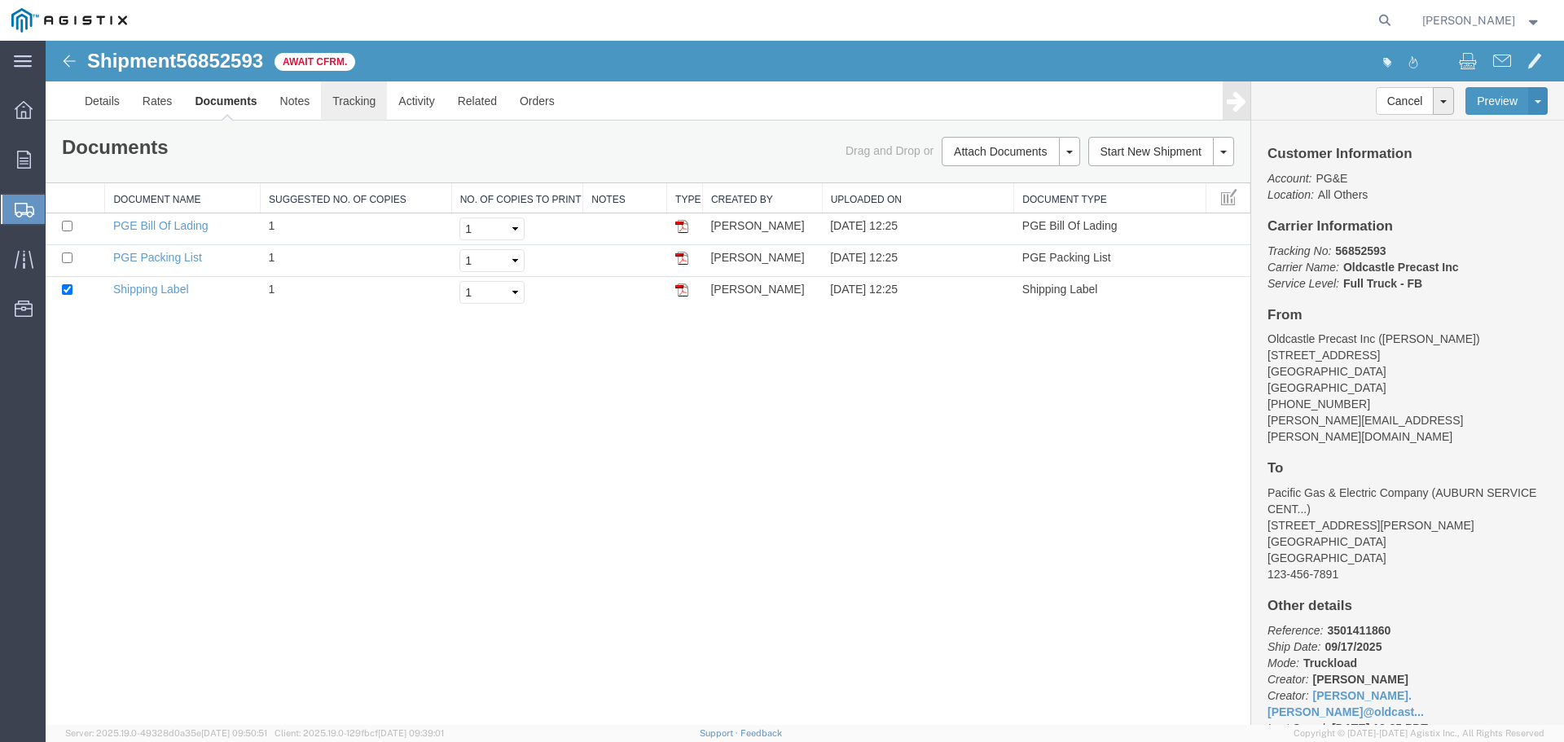
click at [356, 105] on link "Tracking" at bounding box center [354, 100] width 66 height 39
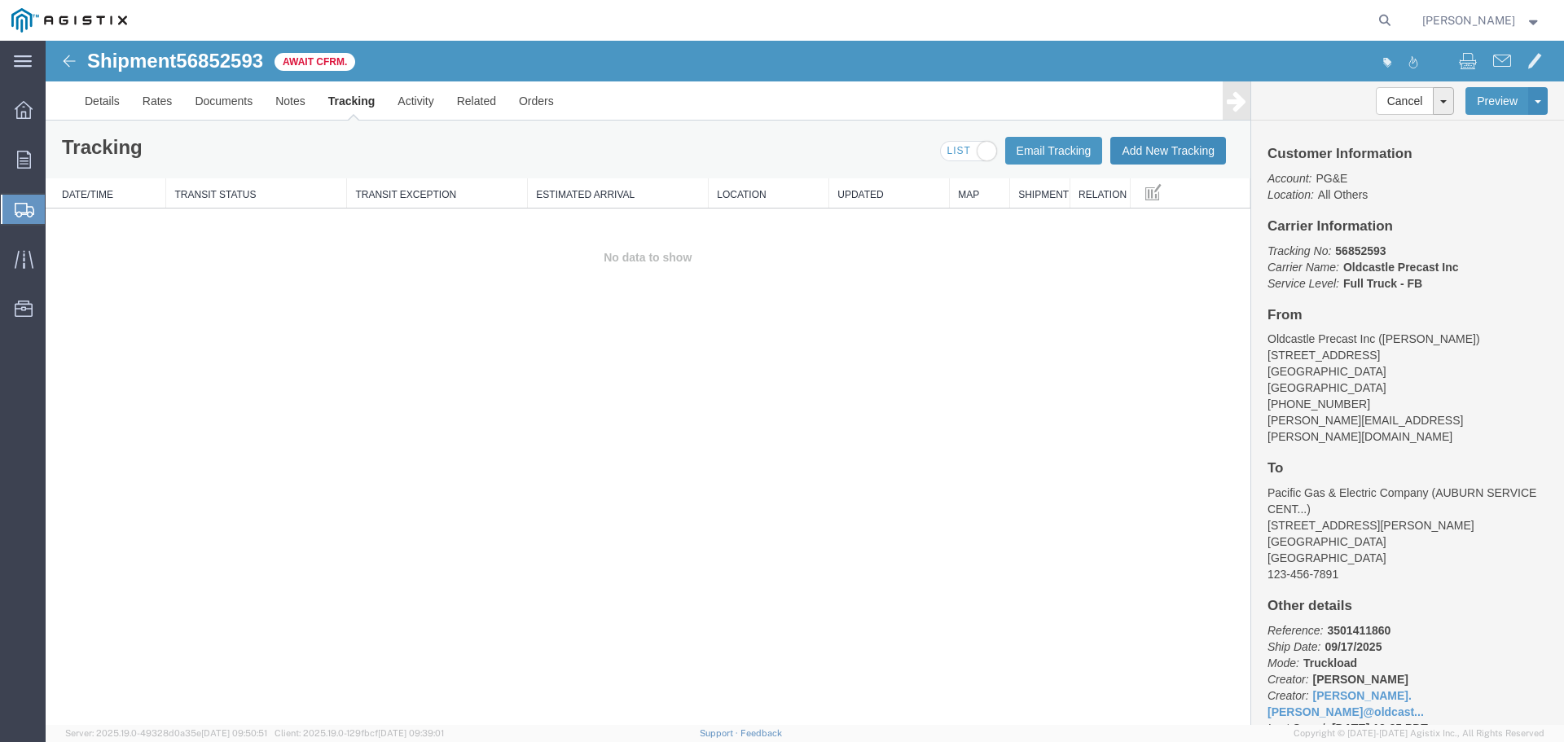
click at [1144, 151] on button "Add New Tracking" at bounding box center [1168, 151] width 116 height 28
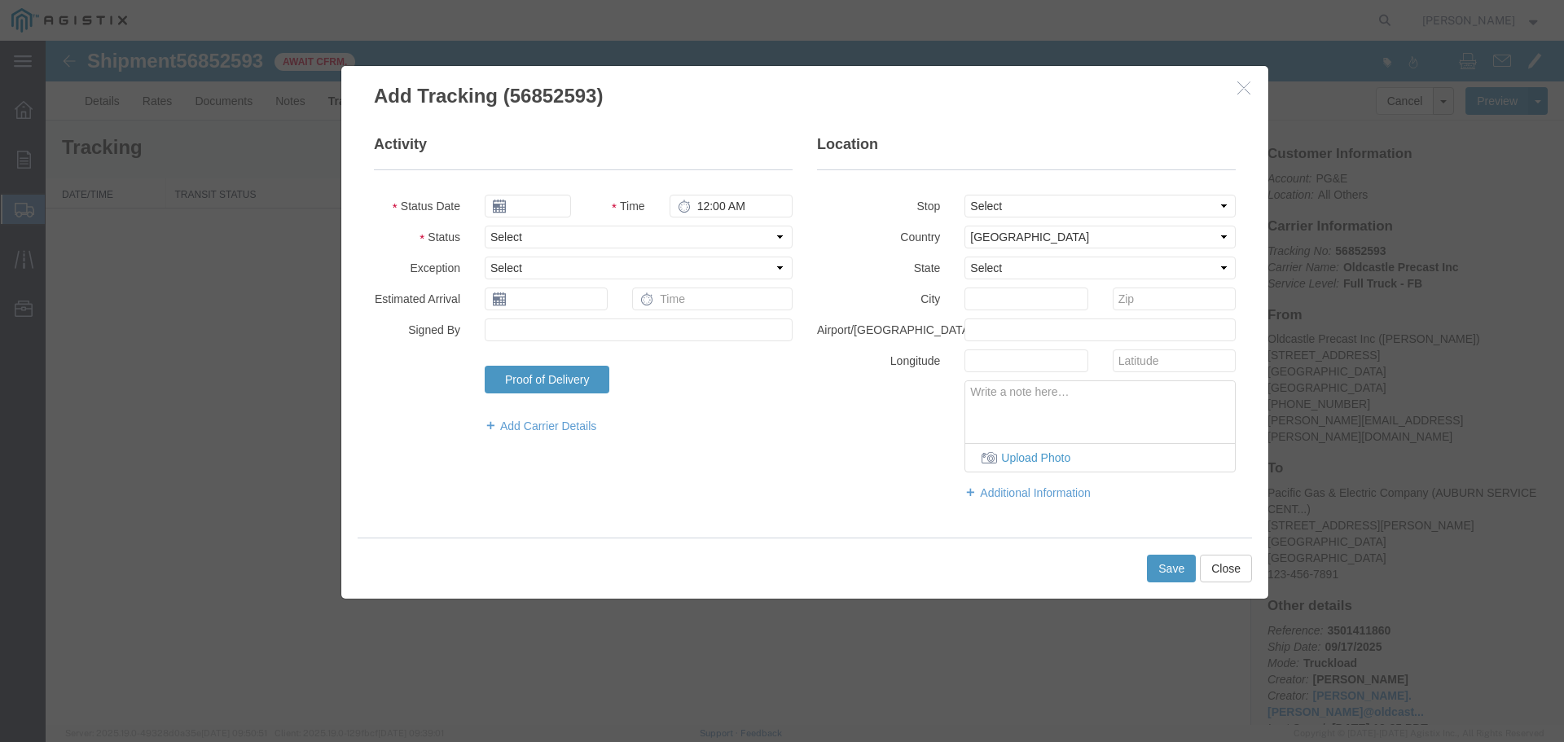
type input "09/17/2025"
type input "1:00 PM"
click at [517, 242] on select "Select Arrival Notice Available Arrival Notice Imported Arrive at Delivery Loca…" at bounding box center [639, 237] width 308 height 23
select select "DELIVRED"
click at [485, 226] on select "Select Arrival Notice Available Arrival Notice Imported Arrive at Delivery Loca…" at bounding box center [639, 237] width 308 height 23
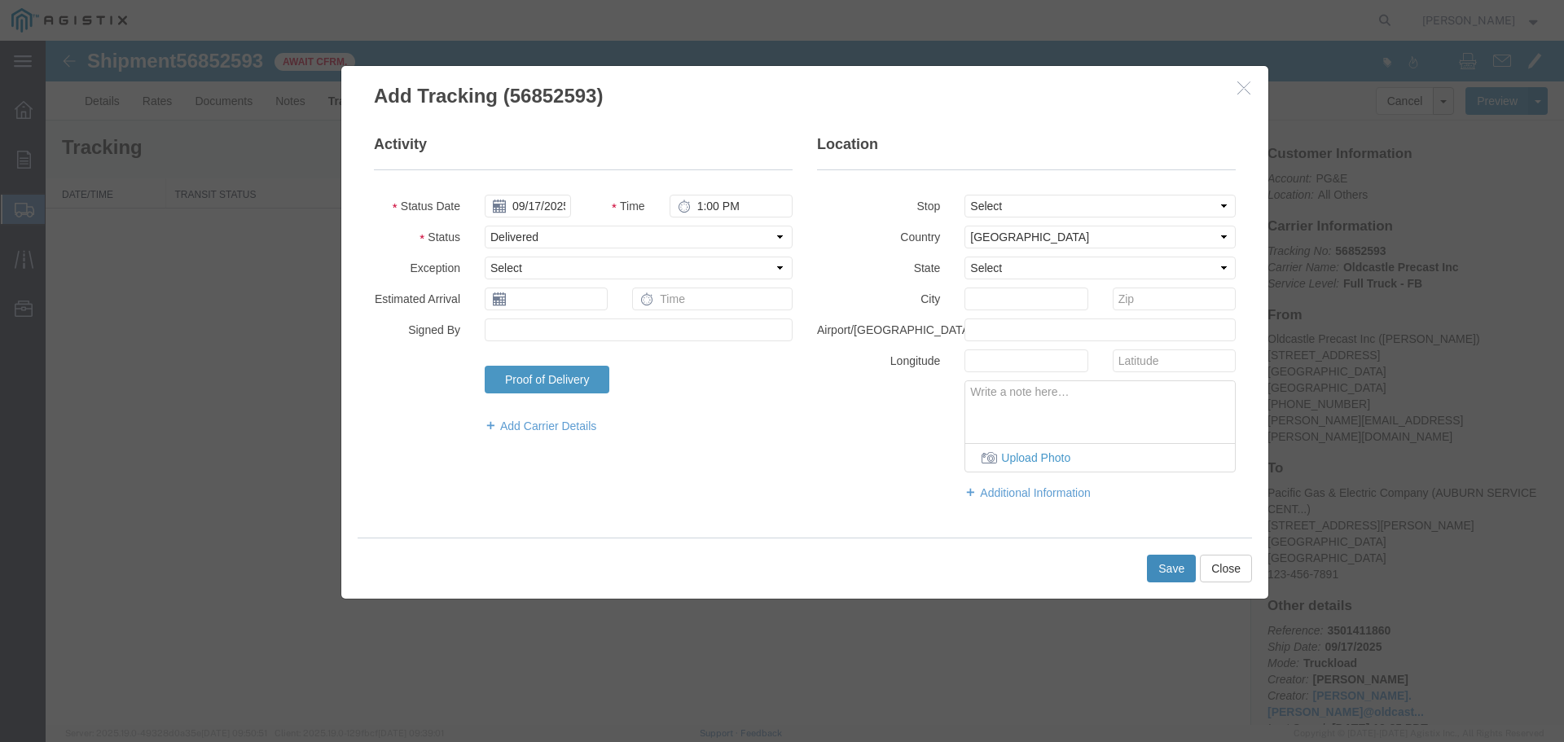
click at [1165, 567] on button "Save" at bounding box center [1171, 569] width 49 height 28
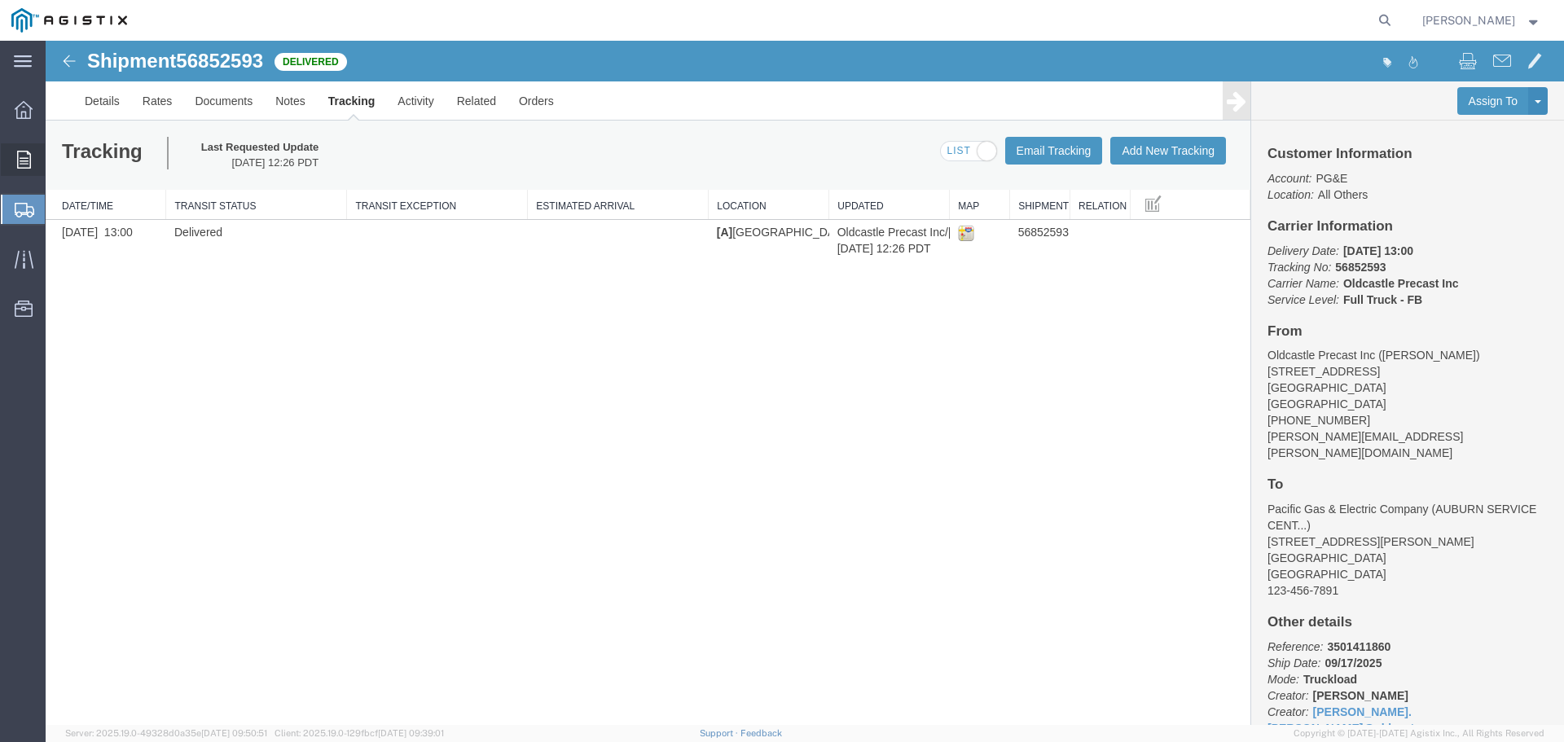
click at [26, 157] on icon at bounding box center [24, 160] width 14 height 18
